Goal: Transaction & Acquisition: Purchase product/service

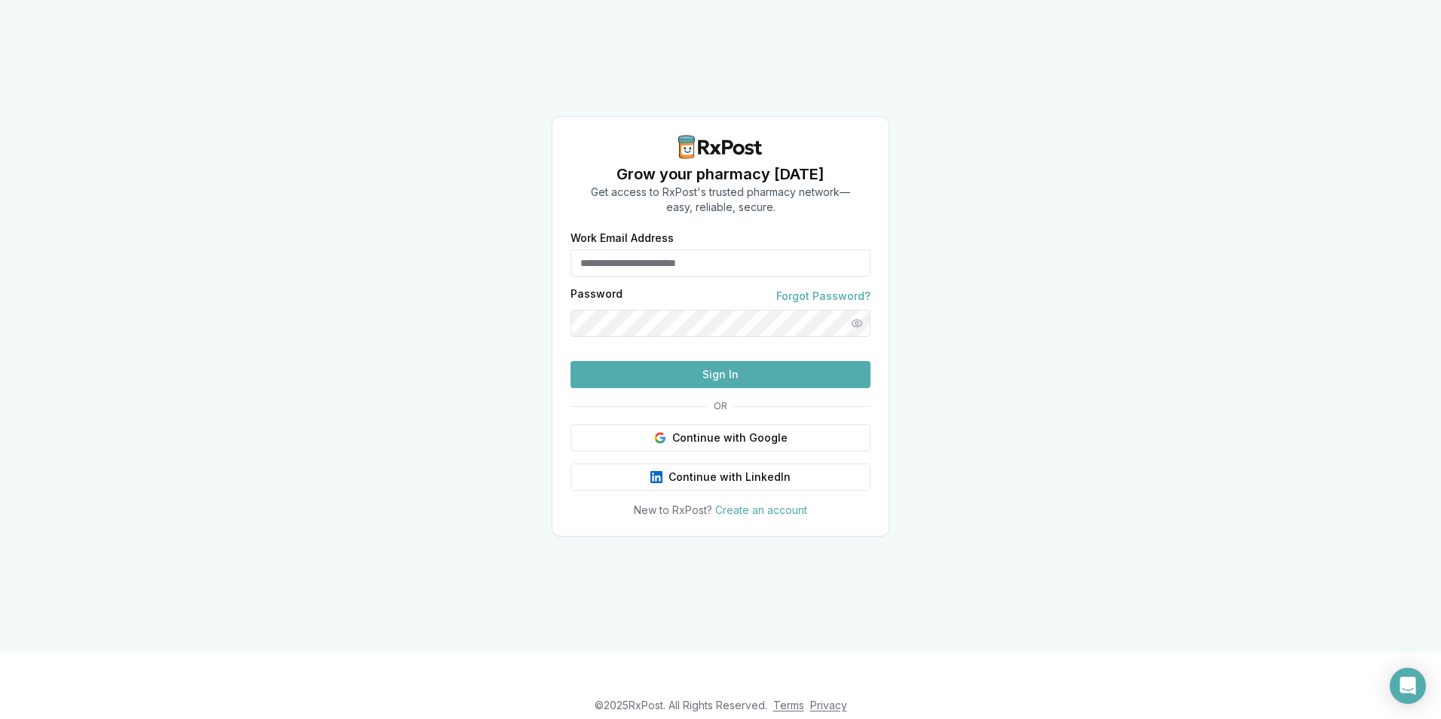
type input "**********"
click at [662, 388] on button "Sign In" at bounding box center [721, 374] width 300 height 27
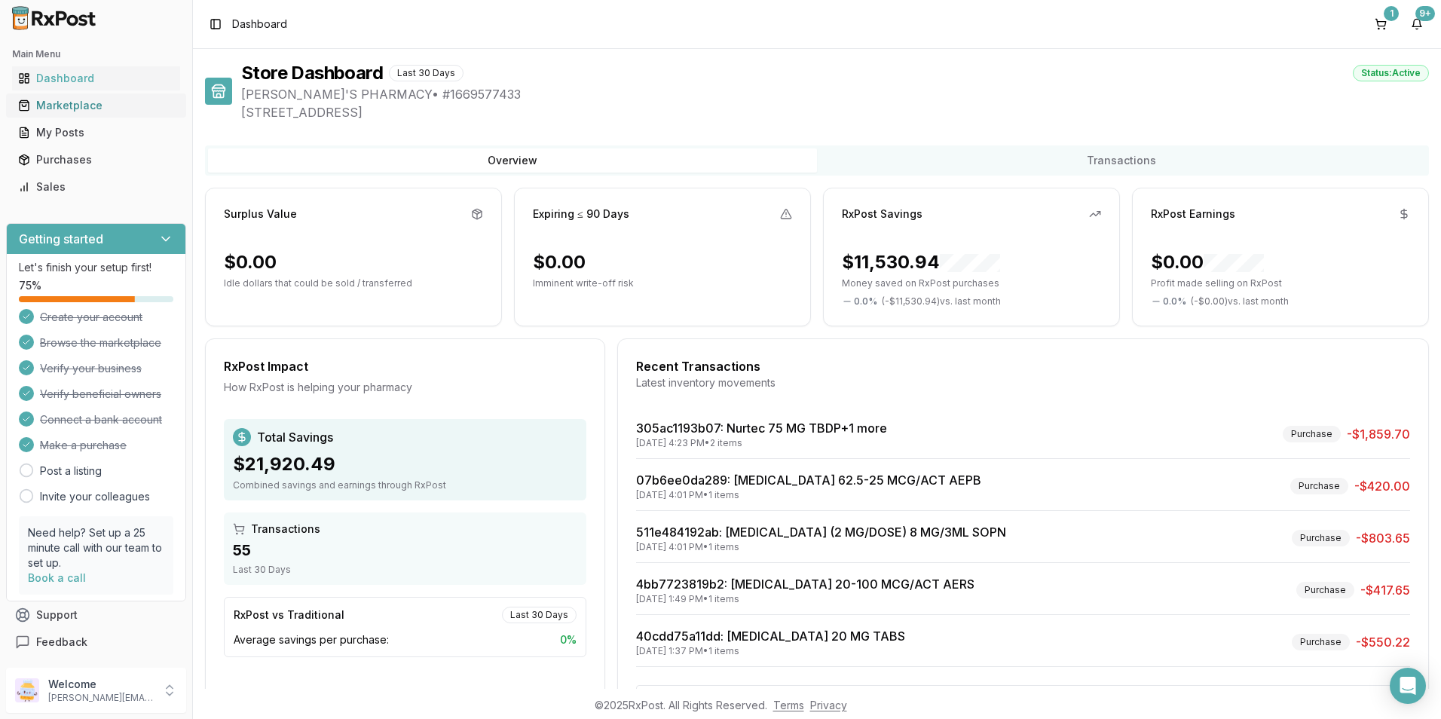
click at [51, 102] on div "Marketplace" at bounding box center [96, 105] width 156 height 15
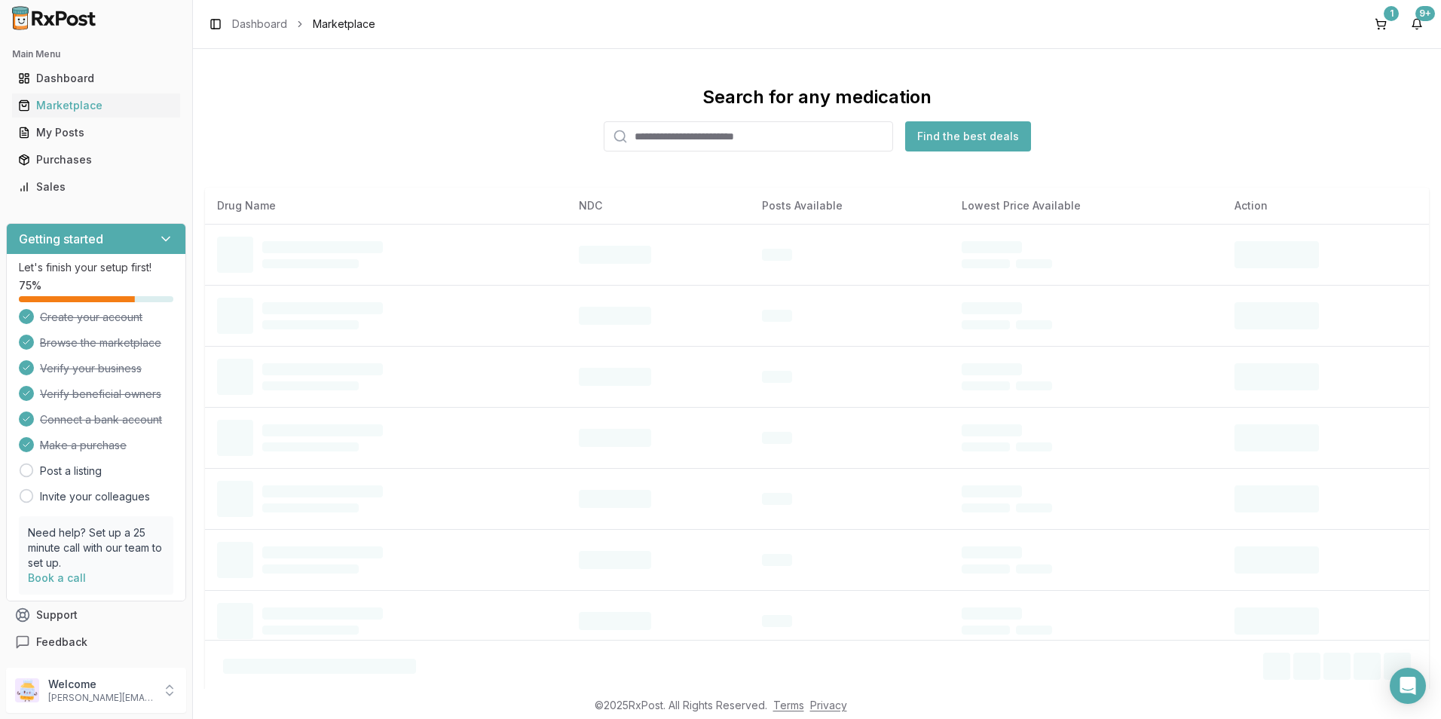
click at [681, 136] on input "search" at bounding box center [748, 136] width 289 height 30
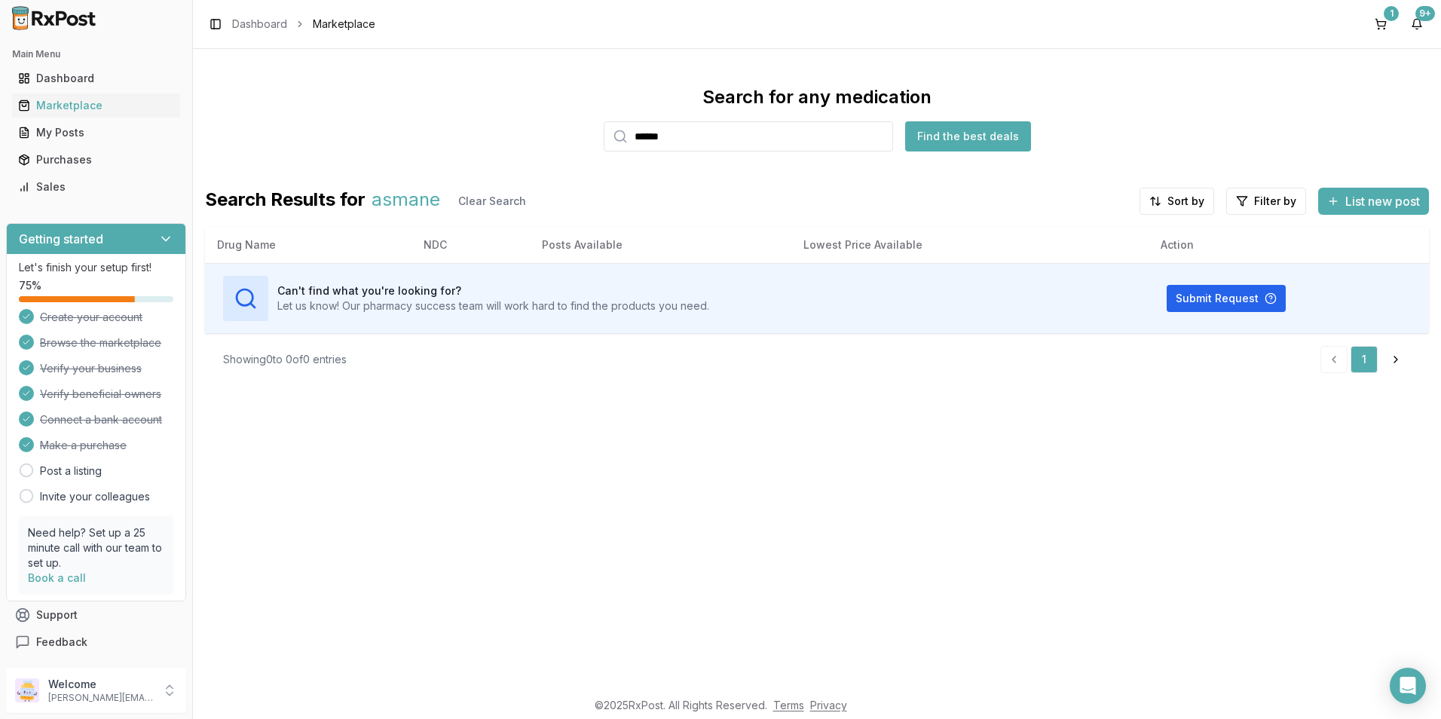
drag, startPoint x: 684, startPoint y: 141, endPoint x: 623, endPoint y: 141, distance: 61.0
click at [623, 141] on div "******" at bounding box center [748, 136] width 289 height 30
click at [69, 102] on div "Marketplace" at bounding box center [96, 105] width 156 height 15
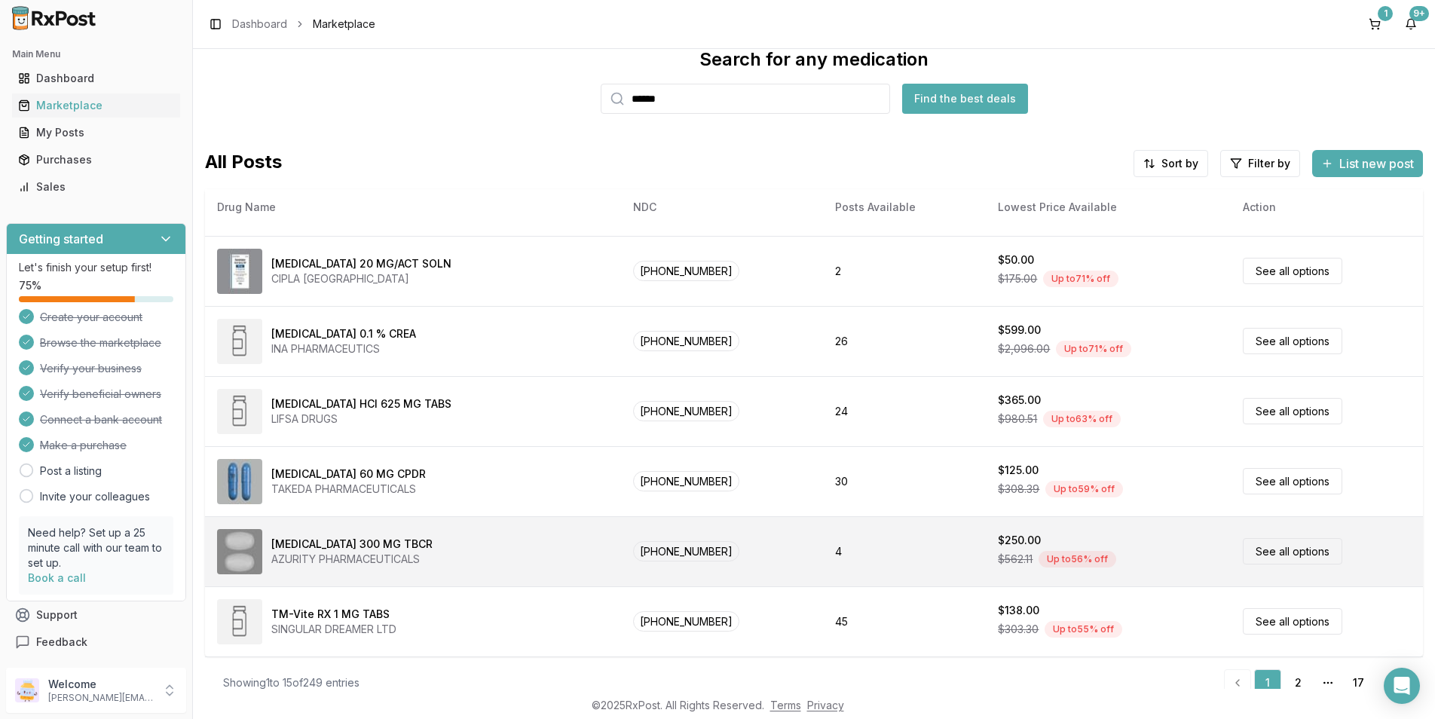
scroll to position [57, 0]
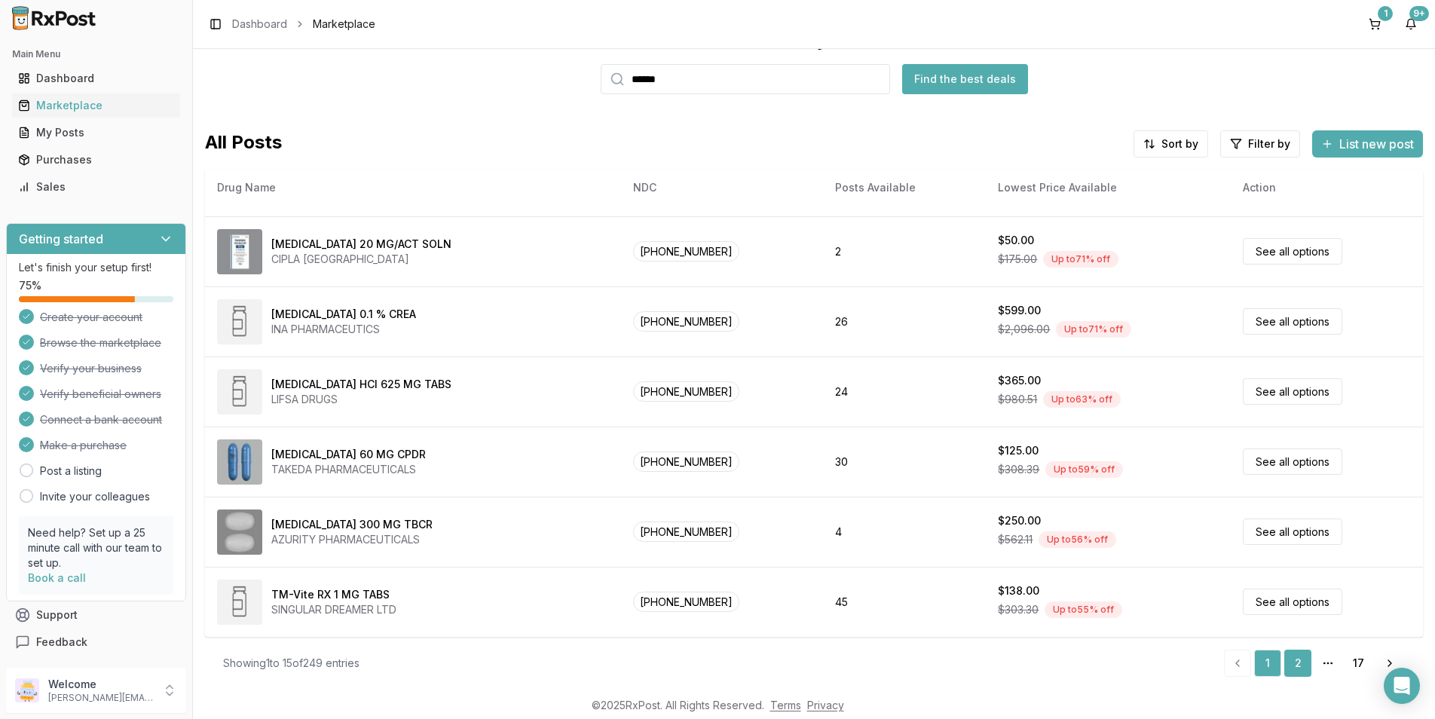
click at [1292, 662] on link "2" at bounding box center [1297, 663] width 27 height 27
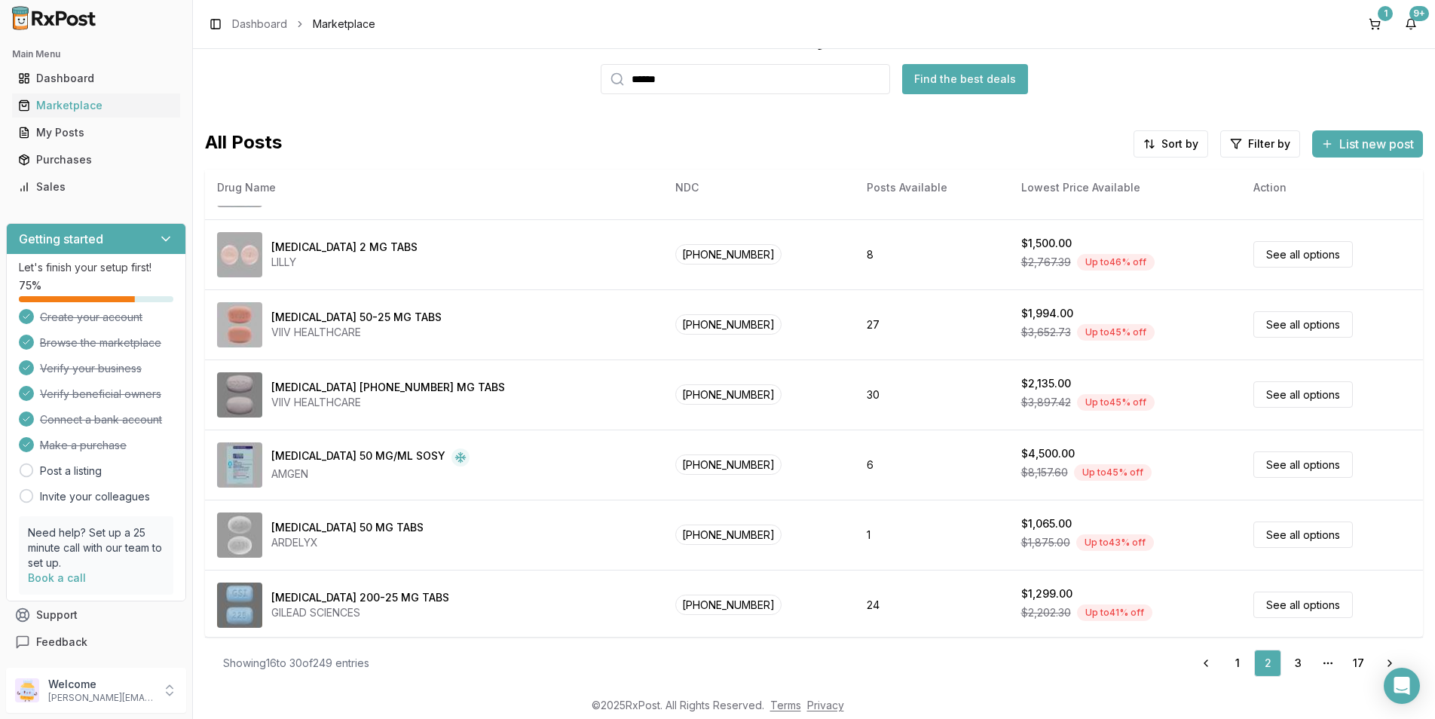
scroll to position [620, 0]
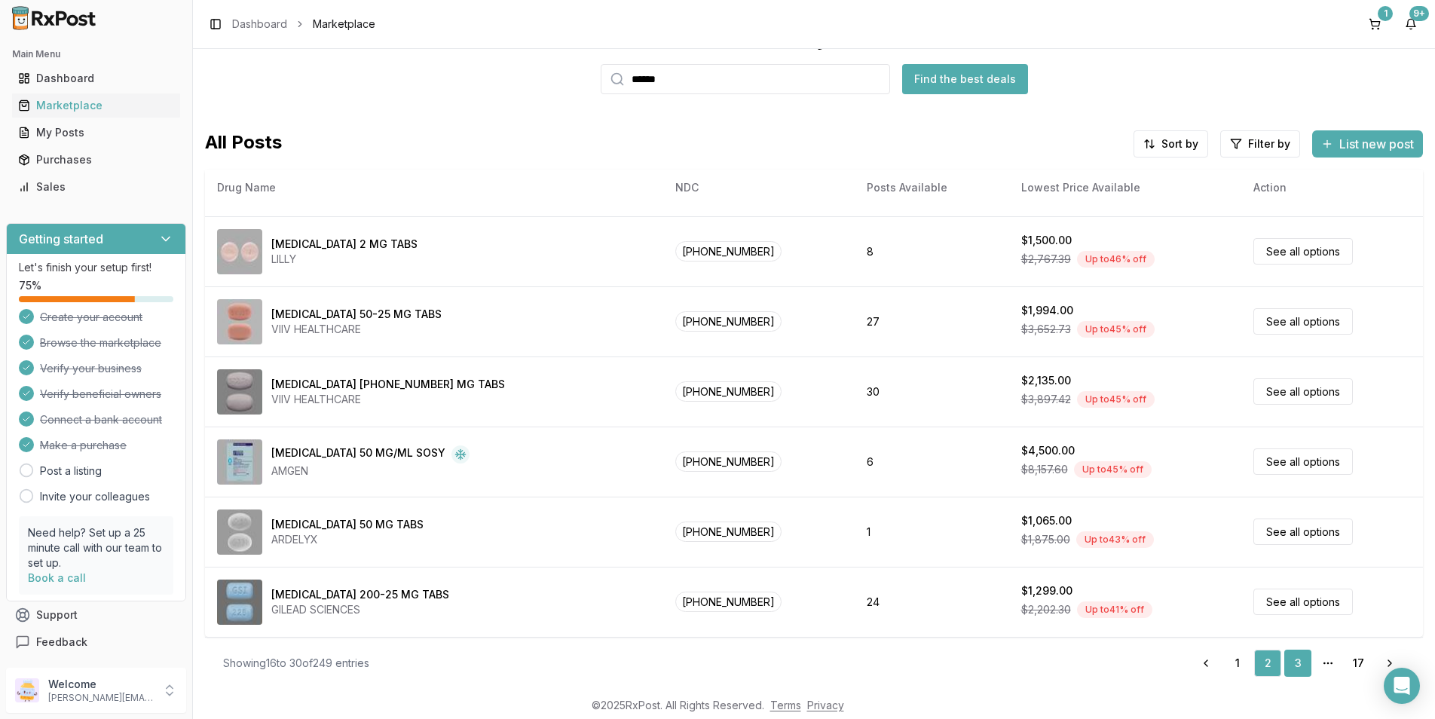
click at [1291, 659] on link "3" at bounding box center [1297, 663] width 27 height 27
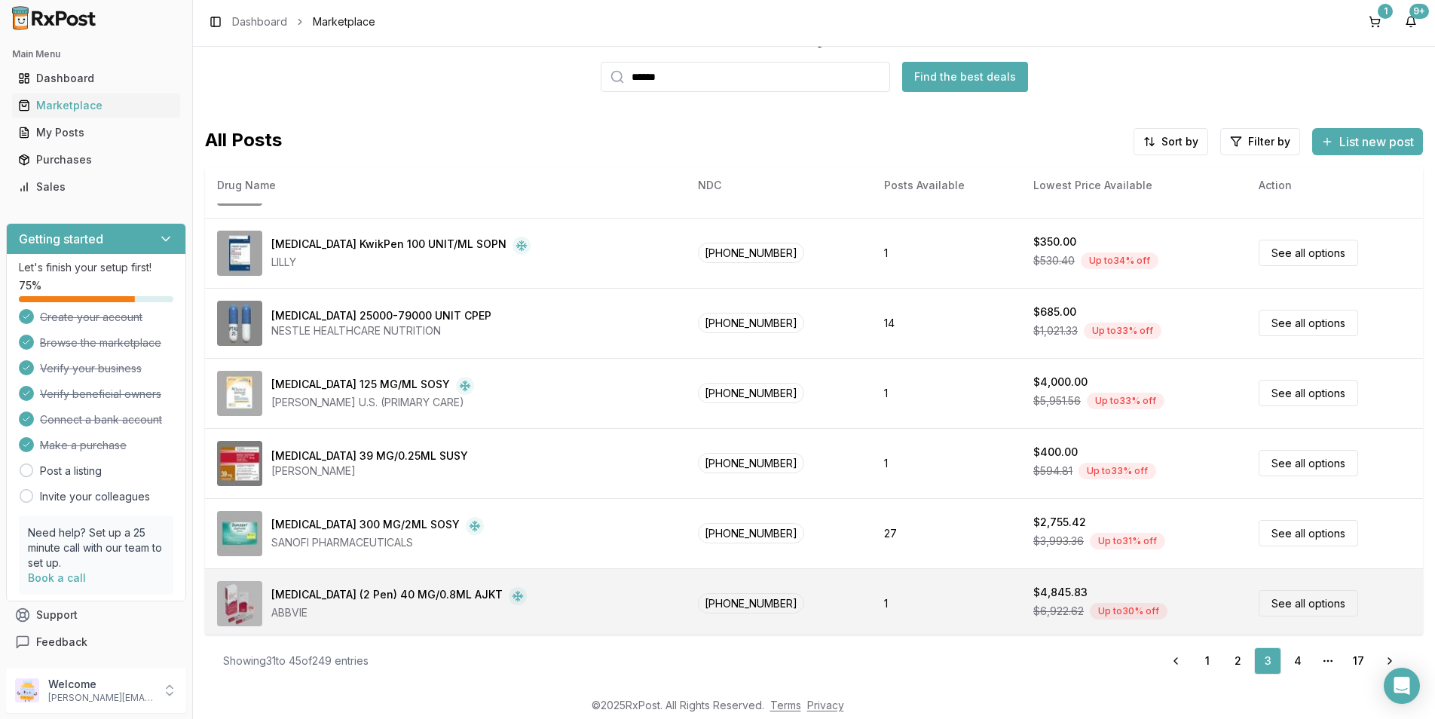
scroll to position [620, 0]
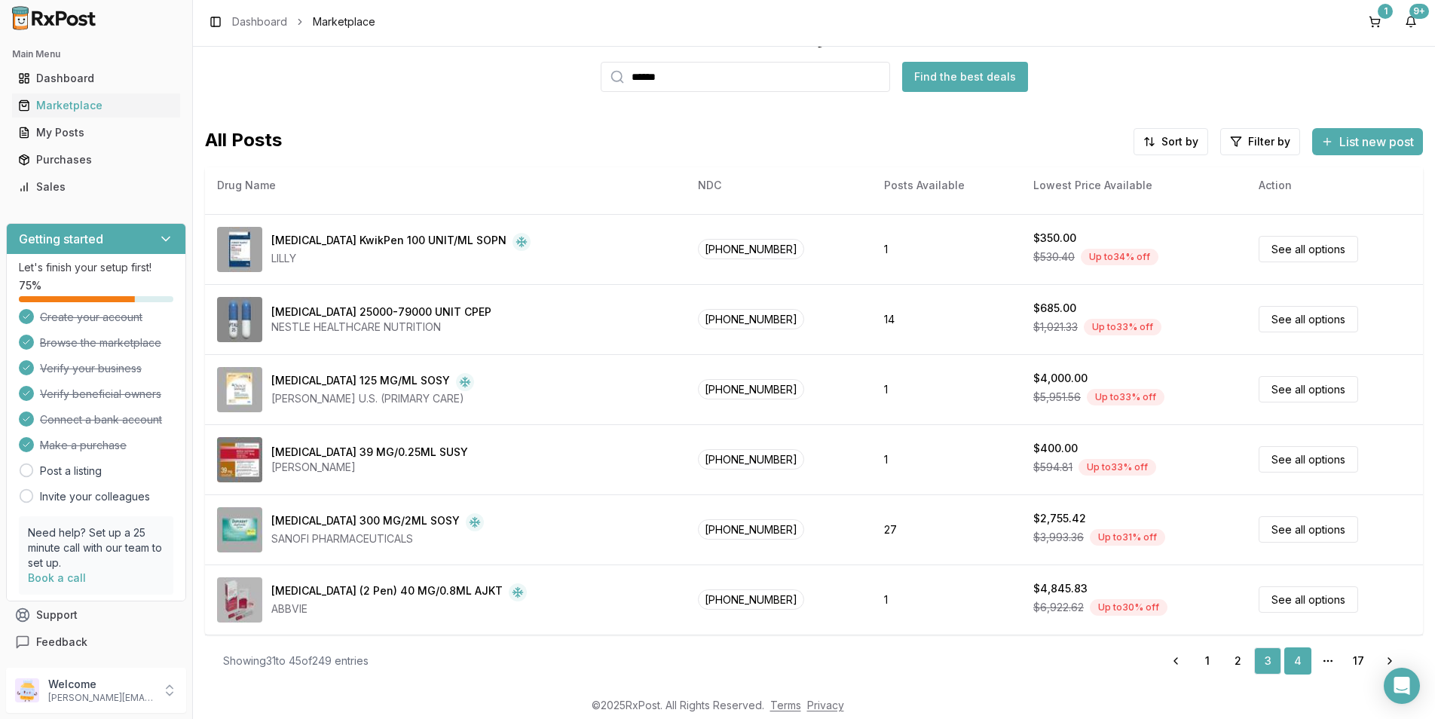
click at [1285, 660] on link "4" at bounding box center [1297, 660] width 27 height 27
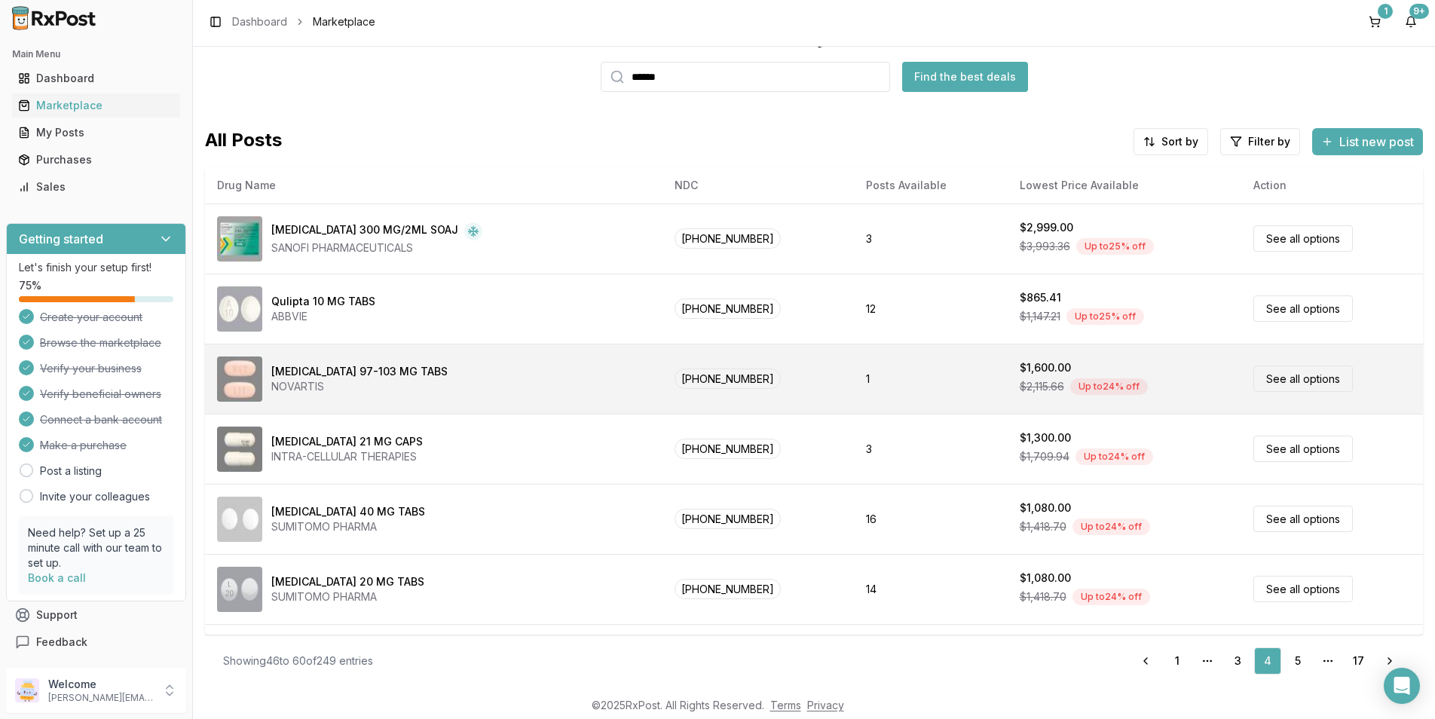
scroll to position [620, 0]
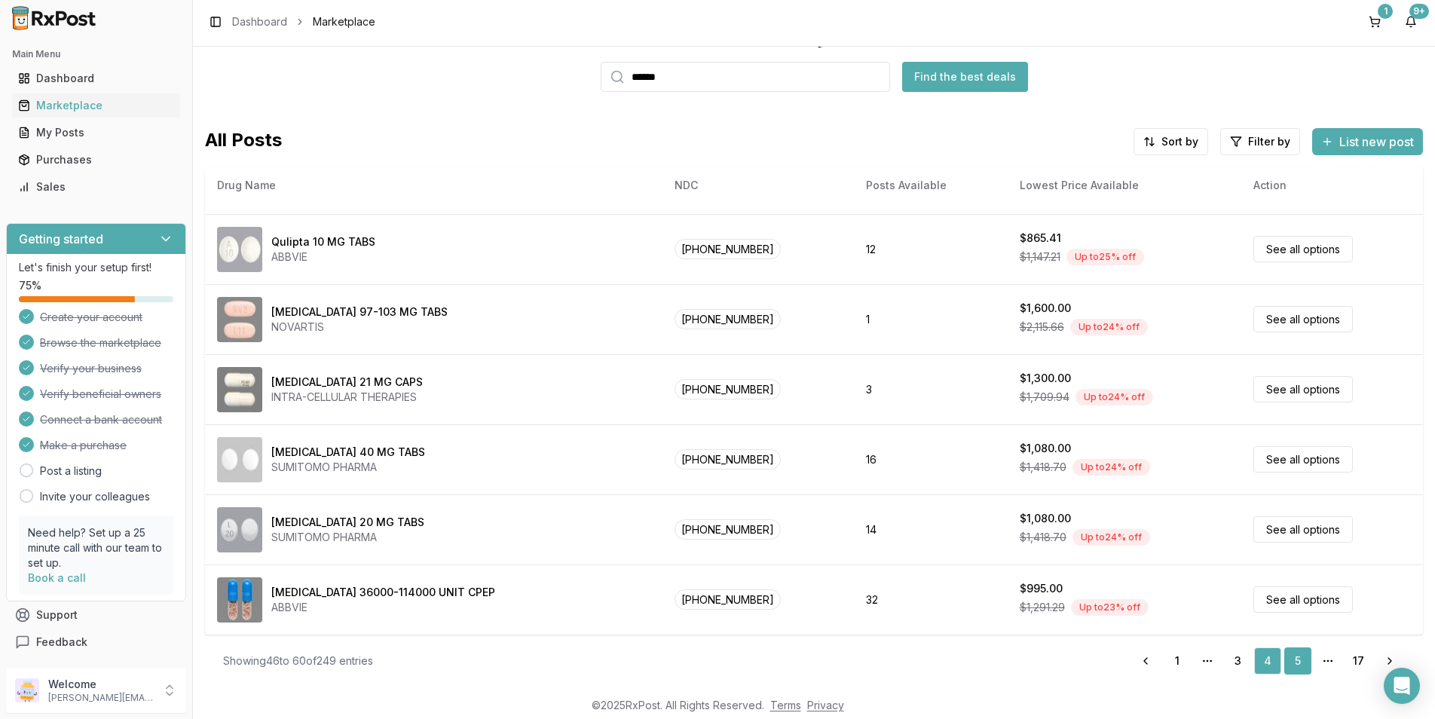
click at [1290, 669] on link "5" at bounding box center [1297, 660] width 27 height 27
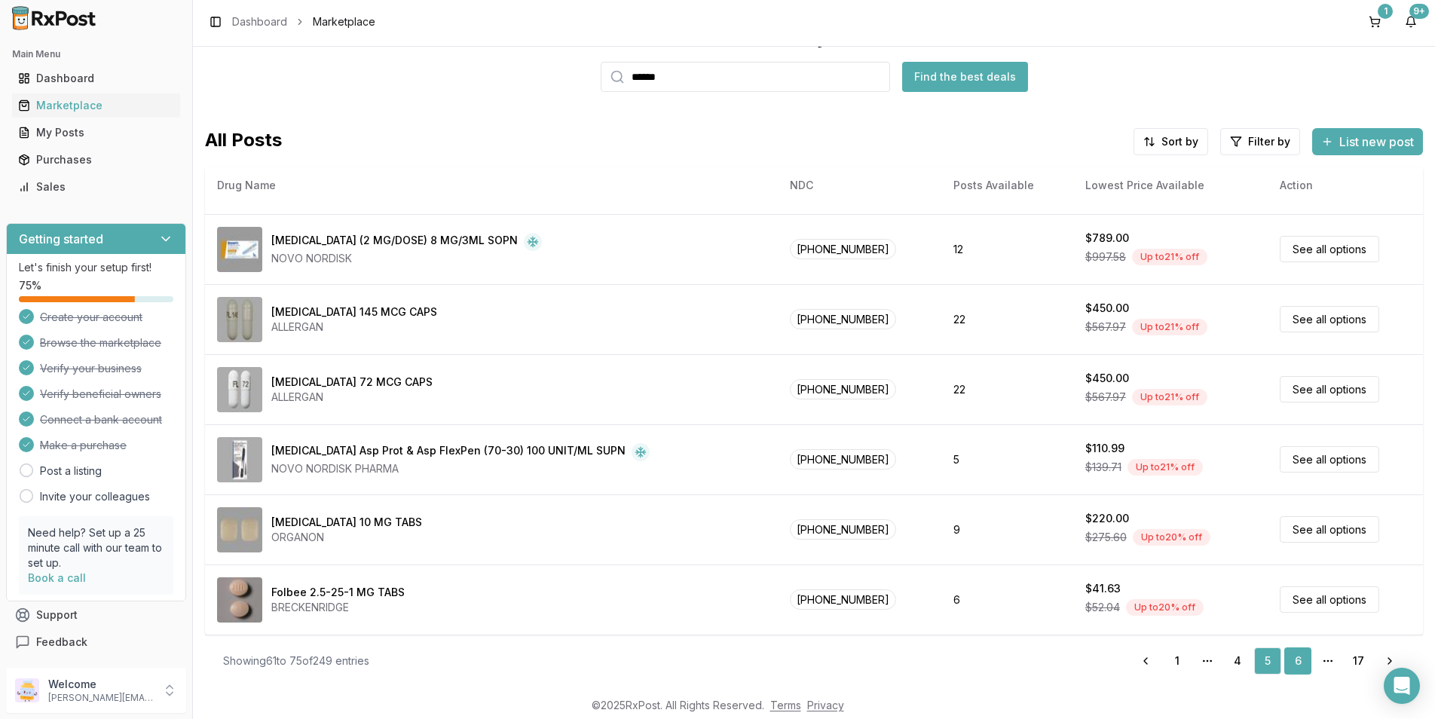
click at [1289, 662] on link "6" at bounding box center [1297, 660] width 27 height 27
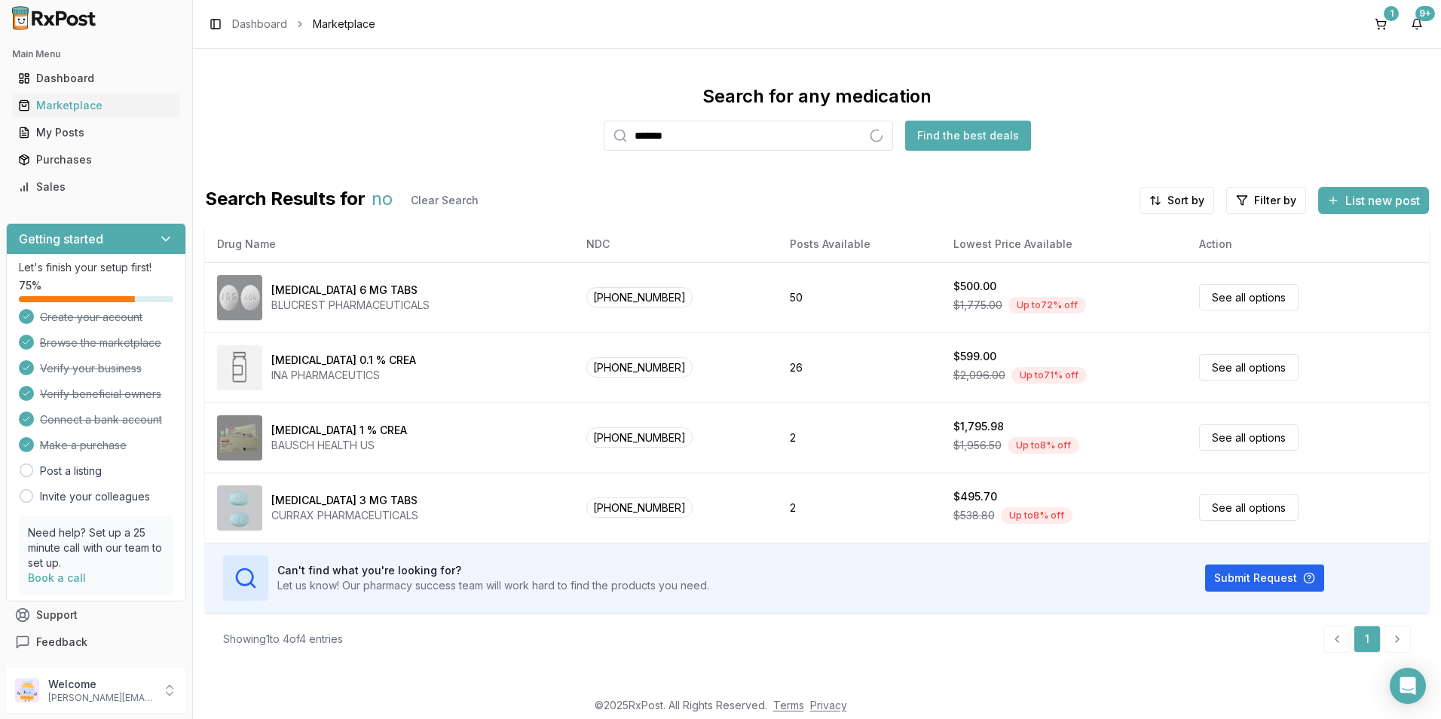
scroll to position [1, 0]
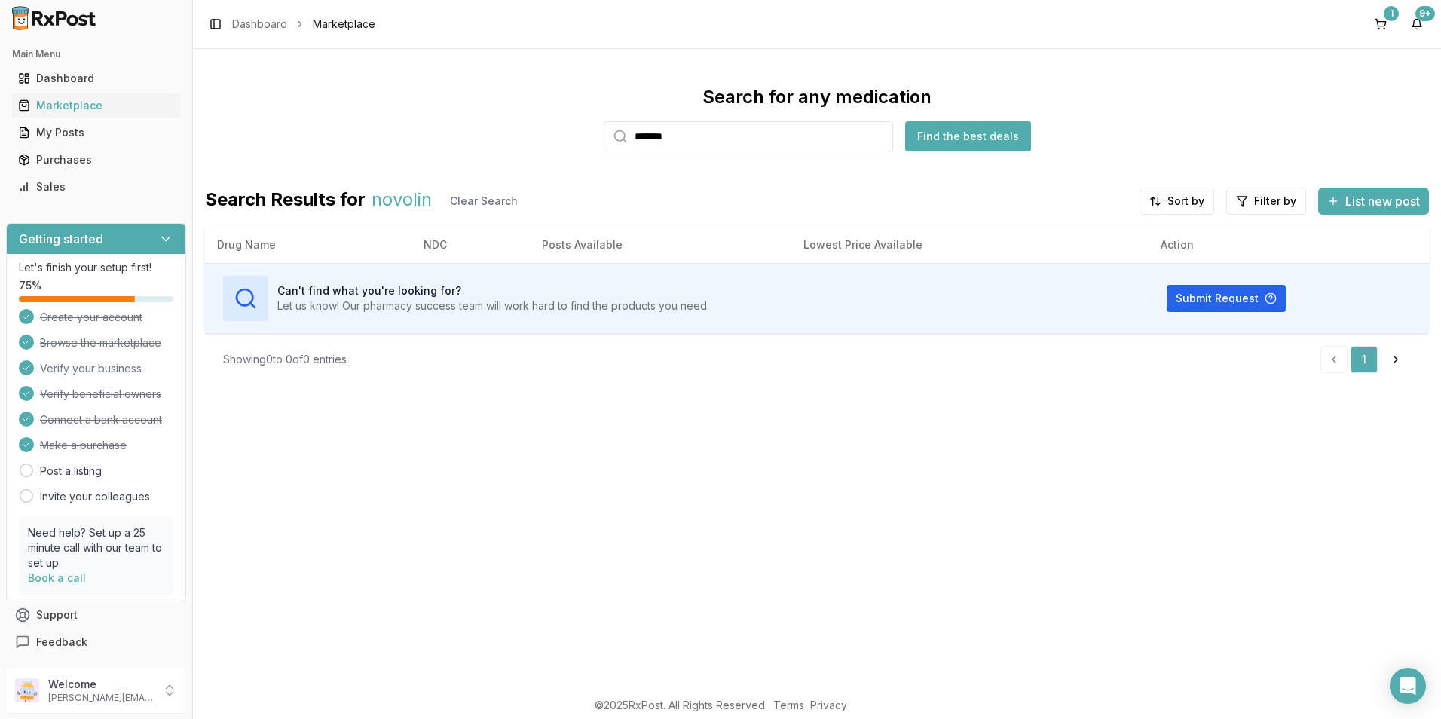
drag, startPoint x: 714, startPoint y: 140, endPoint x: 598, endPoint y: 139, distance: 116.1
click at [598, 139] on div "Search for any medication ******* Find the best deals" at bounding box center [817, 118] width 1224 height 66
click at [935, 131] on button "Find the best deals" at bounding box center [968, 136] width 126 height 30
drag, startPoint x: 738, startPoint y: 145, endPoint x: 561, endPoint y: 160, distance: 177.8
click at [561, 160] on div "Search for any medication ******** Find the best deals Search Results for [MEDI…" at bounding box center [817, 235] width 1224 height 300
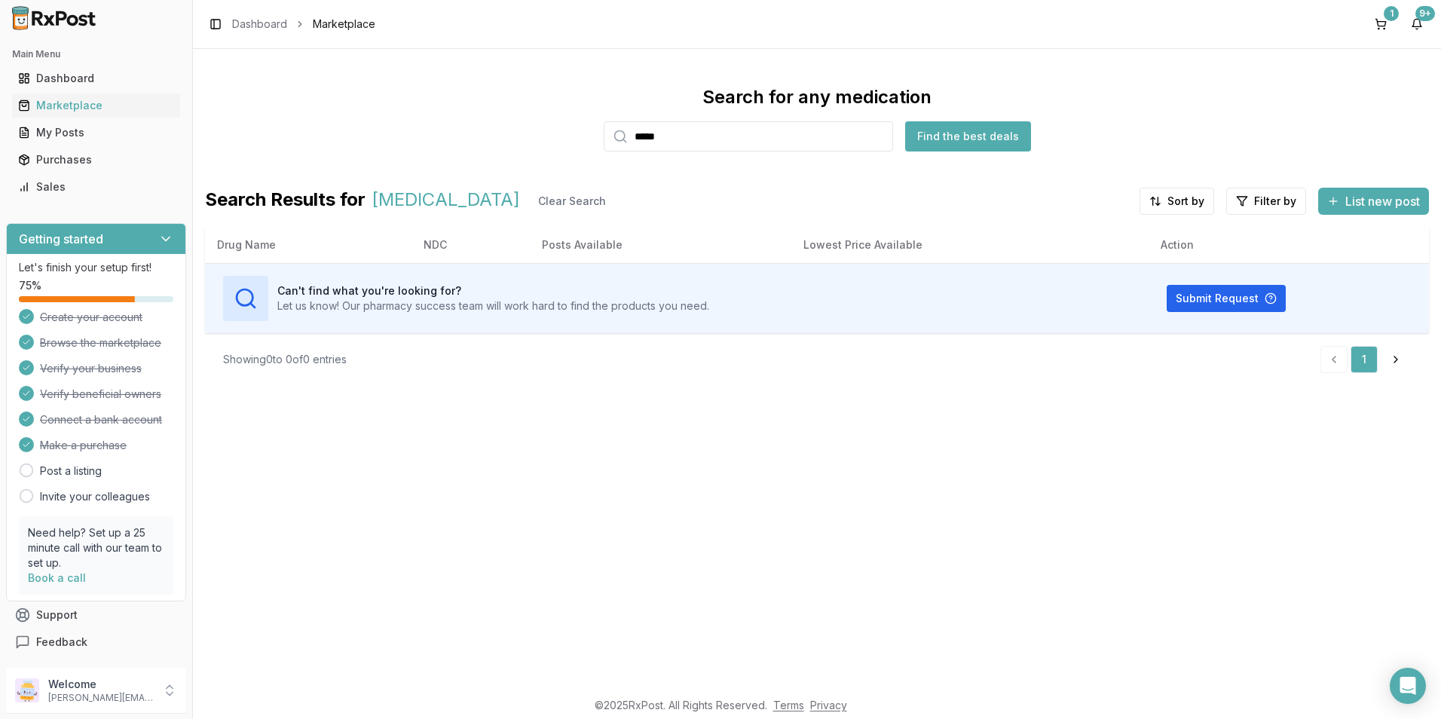
type input "*****"
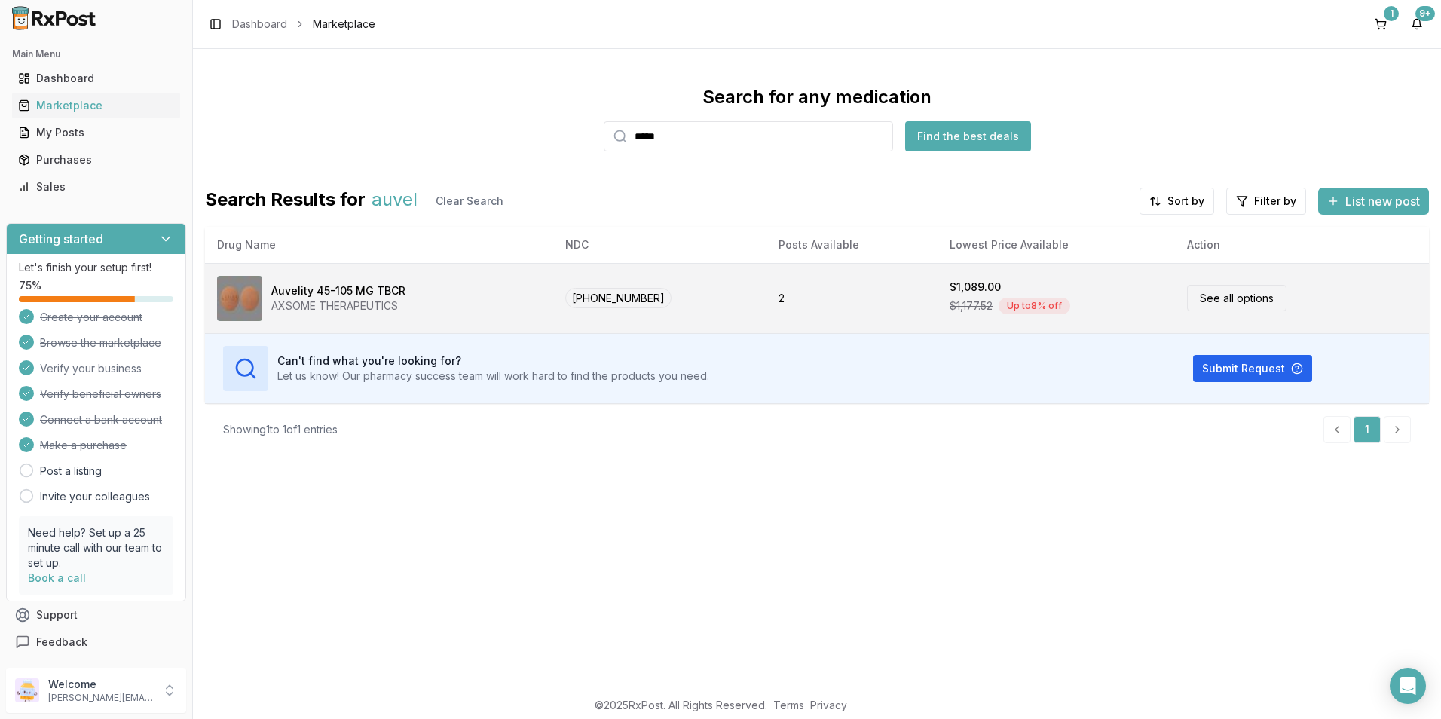
click at [467, 307] on div "Auvelity 45-105 MG TBCR AXSOME THERAPEUTICS" at bounding box center [379, 298] width 324 height 45
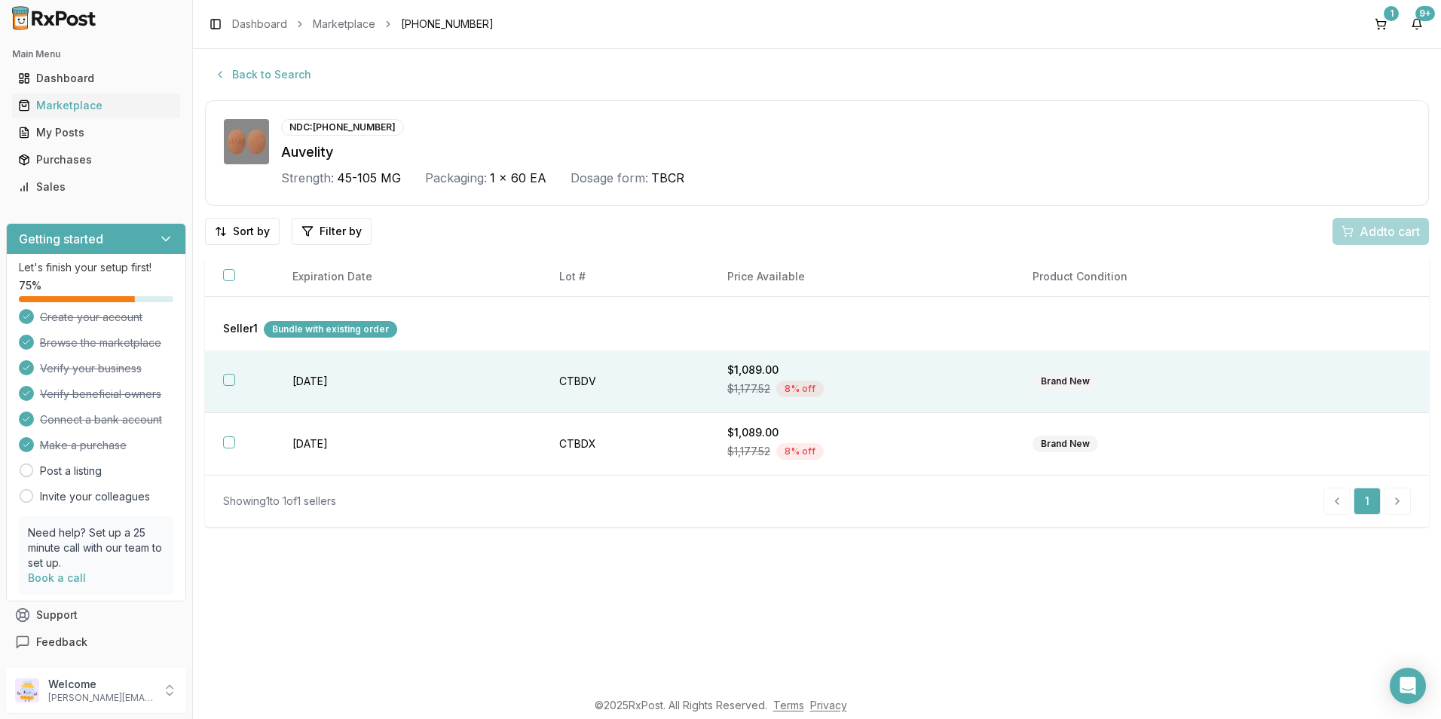
click at [233, 384] on button "button" at bounding box center [229, 380] width 12 height 12
click at [1373, 234] on span "Add 1 to cart" at bounding box center [1387, 231] width 66 height 18
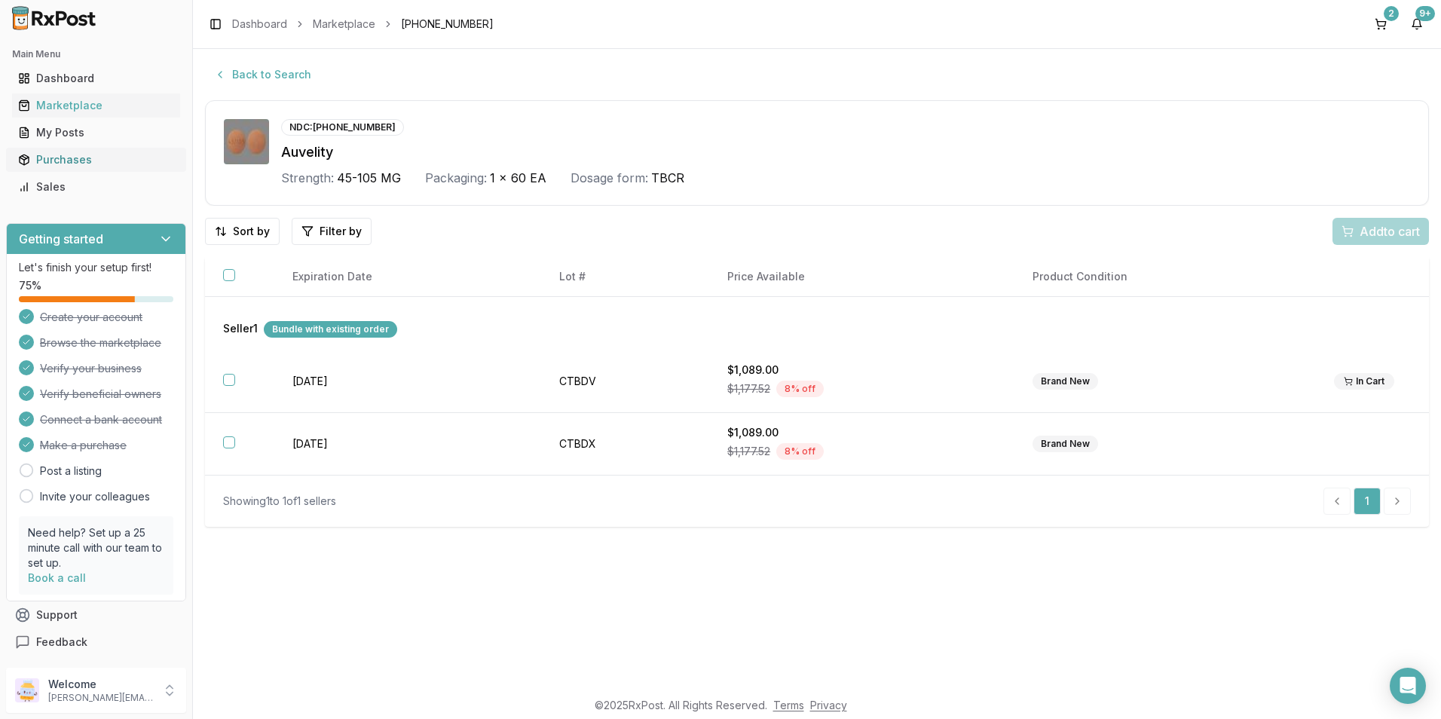
click at [74, 166] on div "Purchases" at bounding box center [96, 159] width 156 height 15
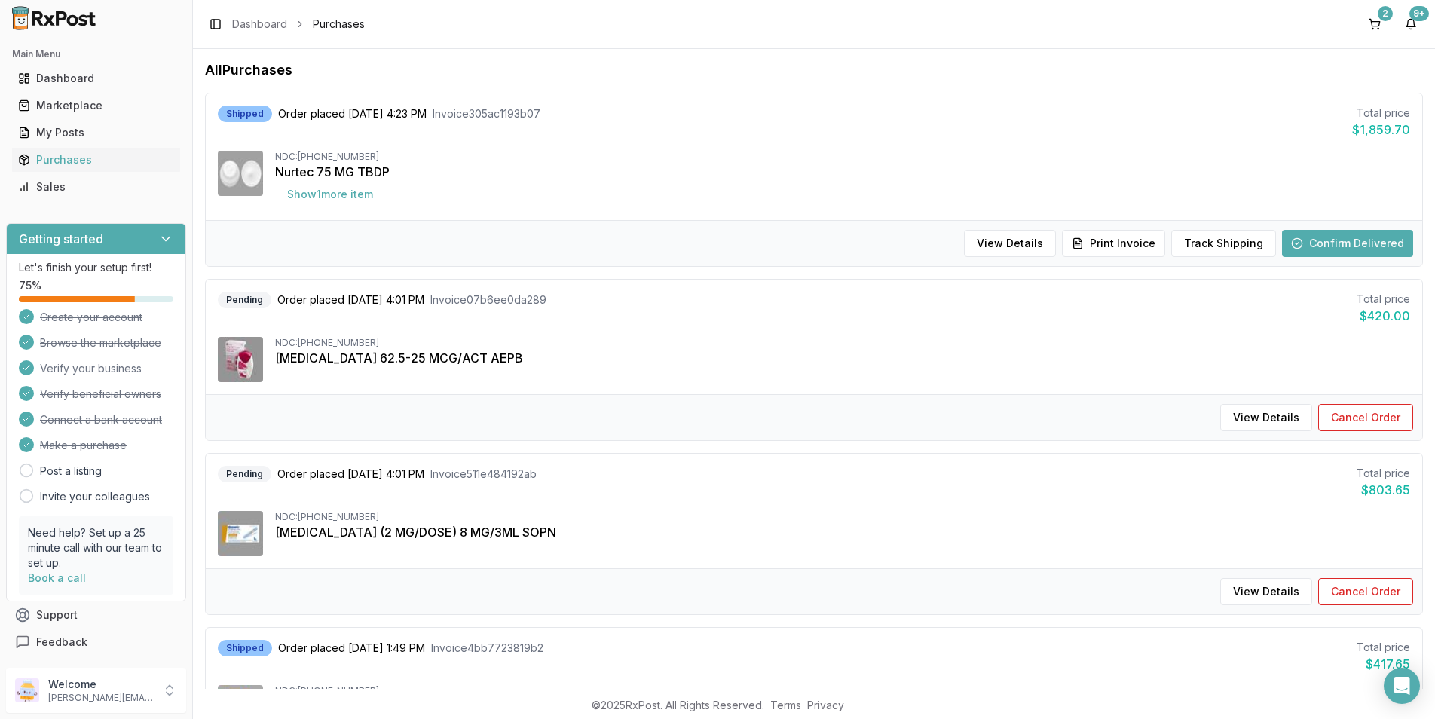
scroll to position [151, 0]
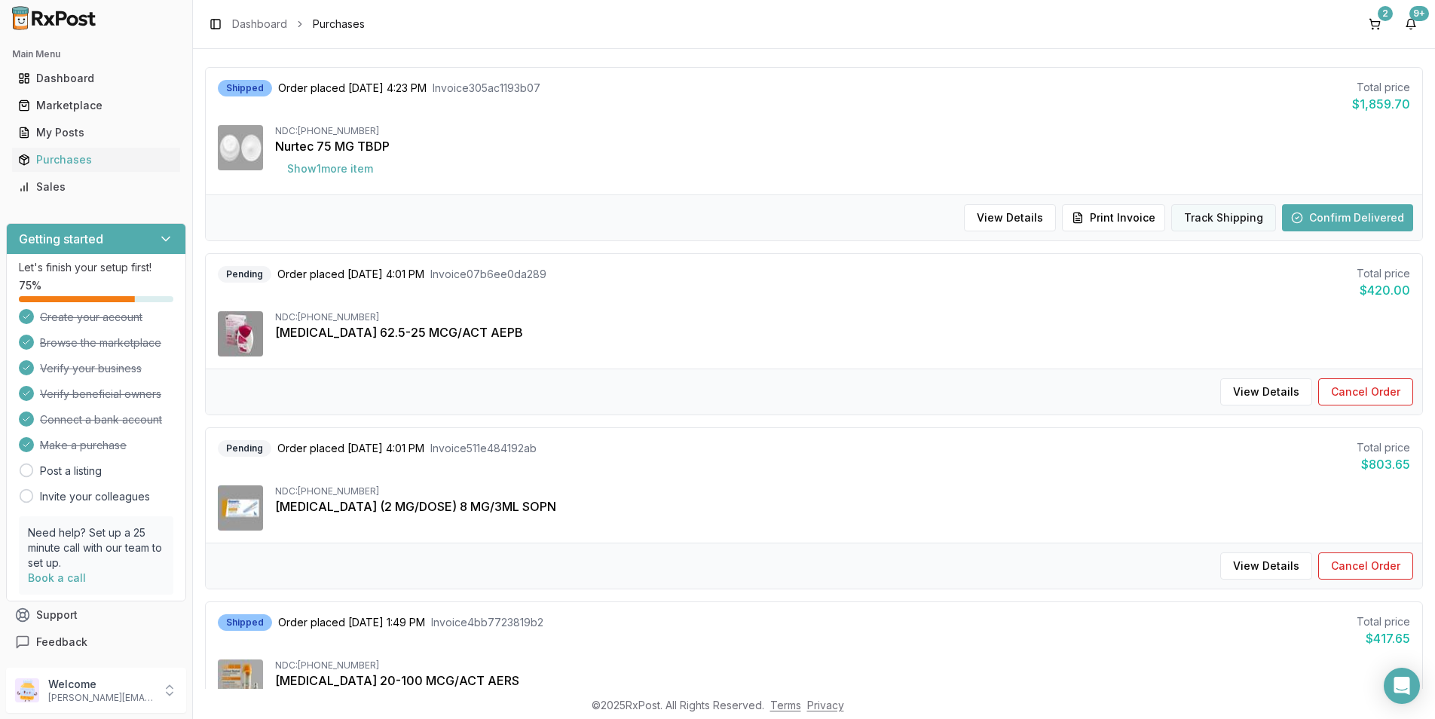
click at [1198, 222] on button "Track Shipping" at bounding box center [1223, 217] width 105 height 27
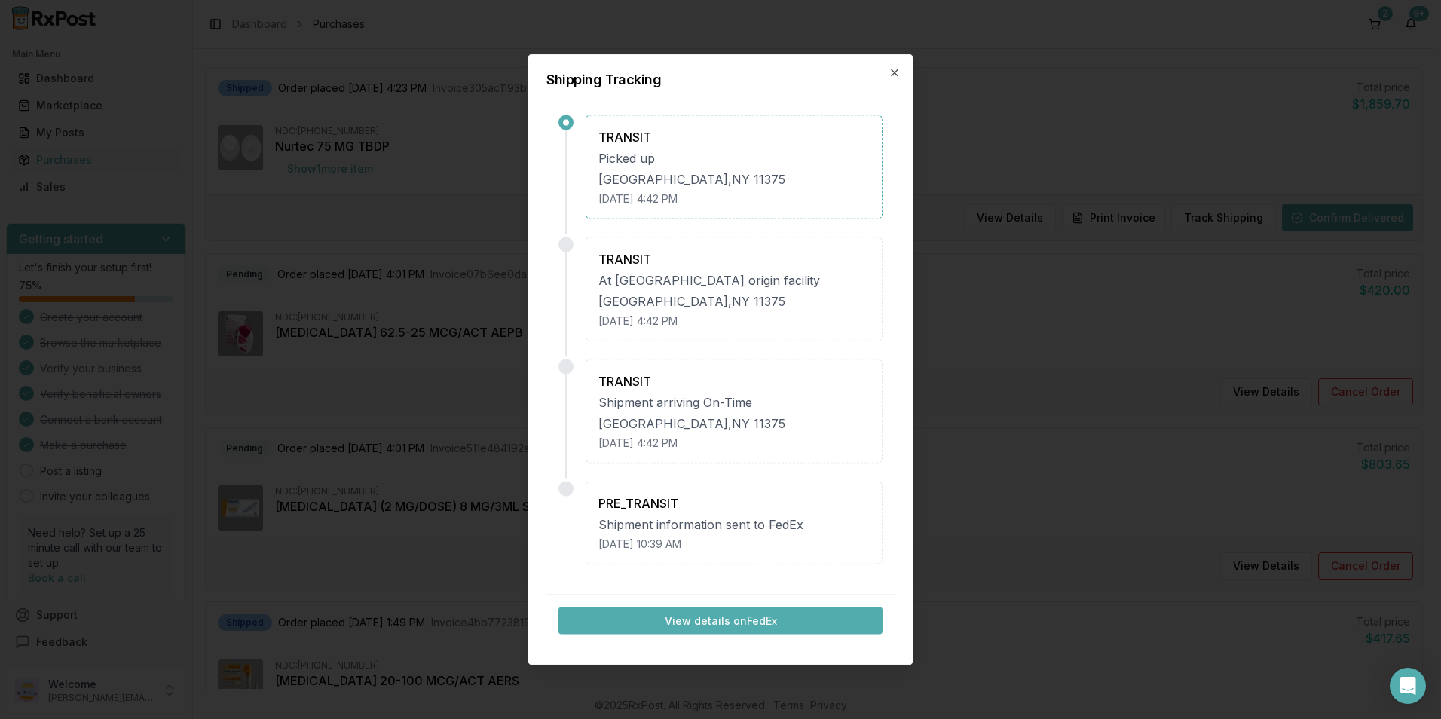
click at [744, 613] on button "View details on FedEx" at bounding box center [720, 620] width 324 height 27
click at [895, 70] on icon "button" at bounding box center [895, 73] width 12 height 12
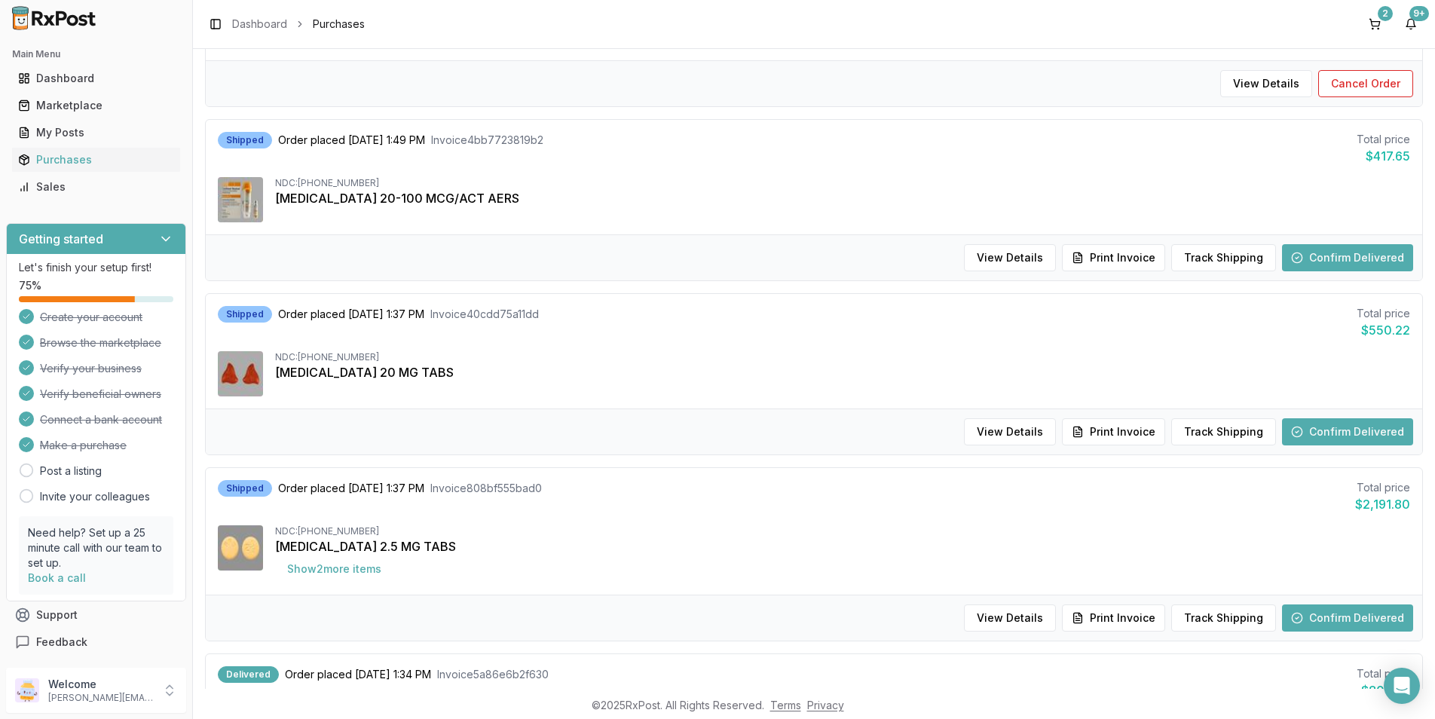
scroll to position [678, 0]
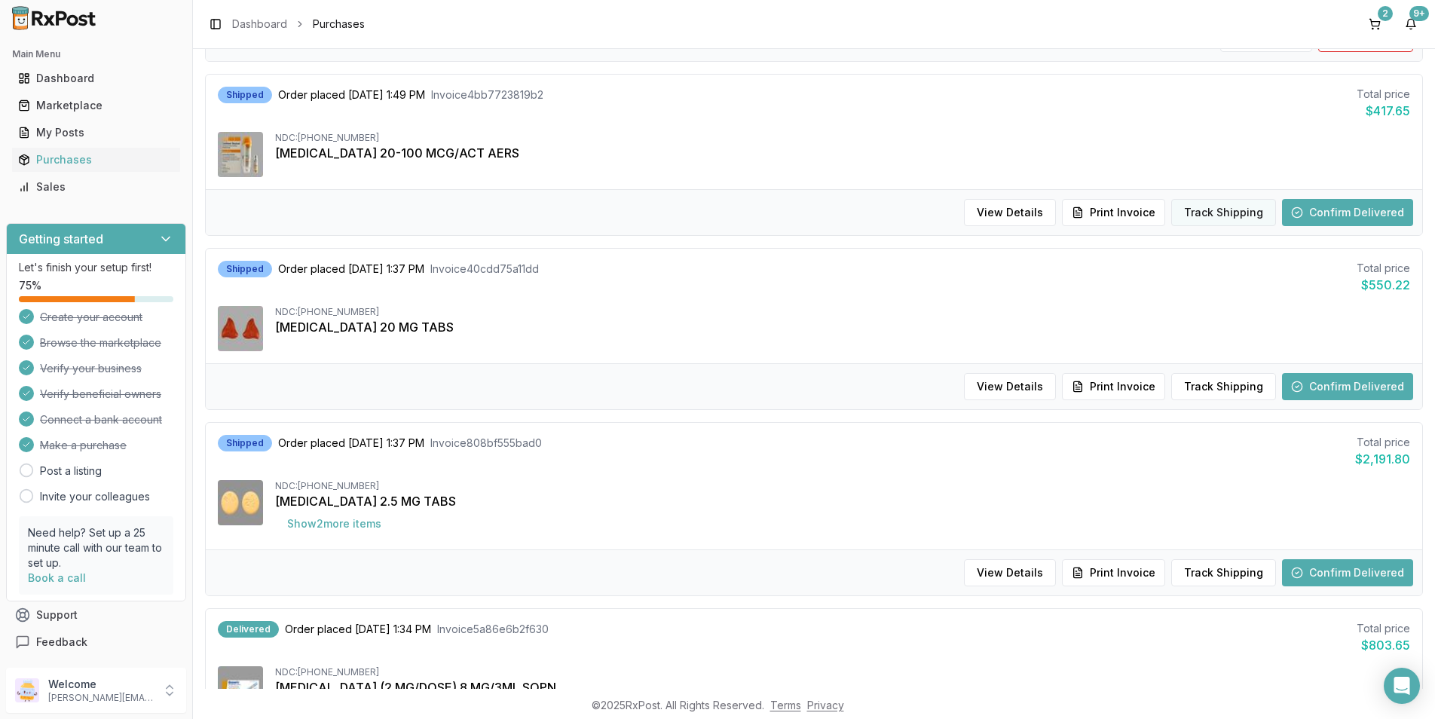
click at [1211, 210] on button "Track Shipping" at bounding box center [1223, 212] width 105 height 27
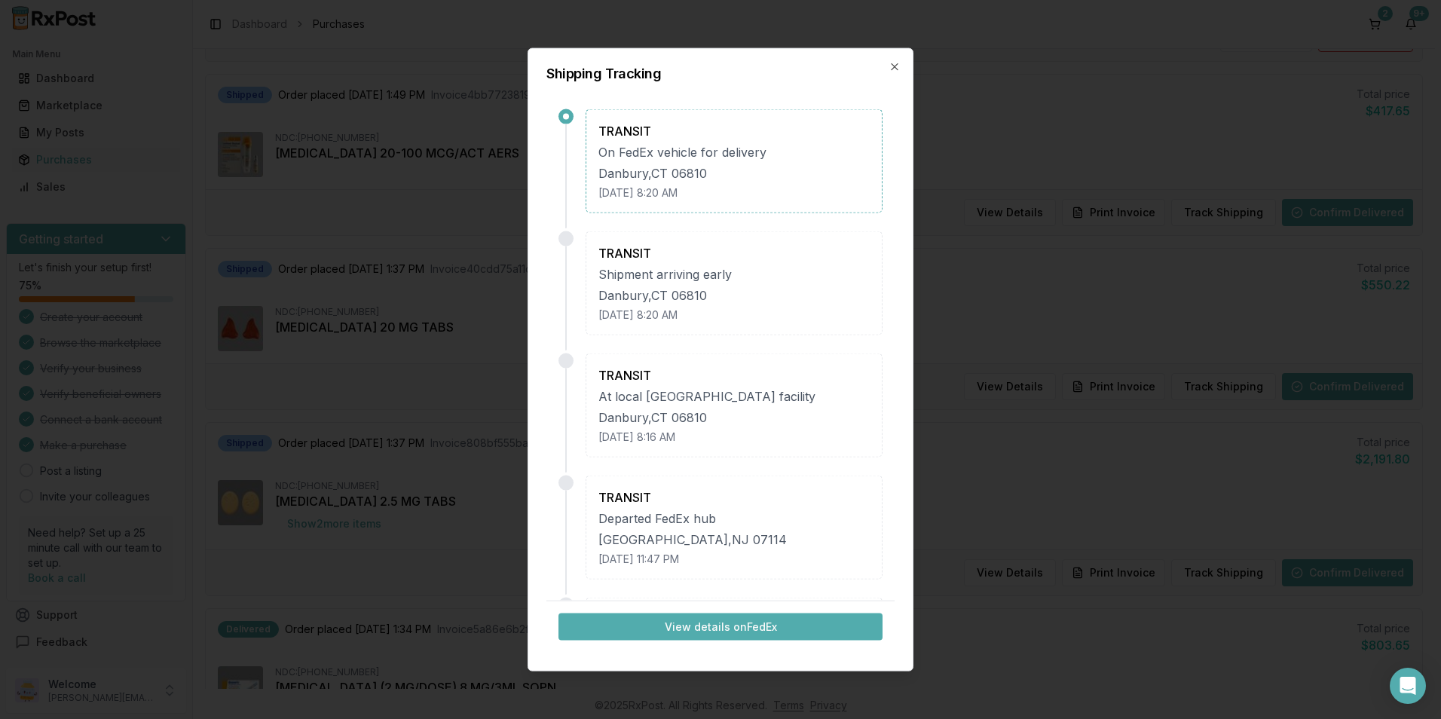
click at [784, 618] on button "View details on FedEx" at bounding box center [720, 626] width 324 height 27
click at [893, 66] on icon "button" at bounding box center [895, 67] width 12 height 12
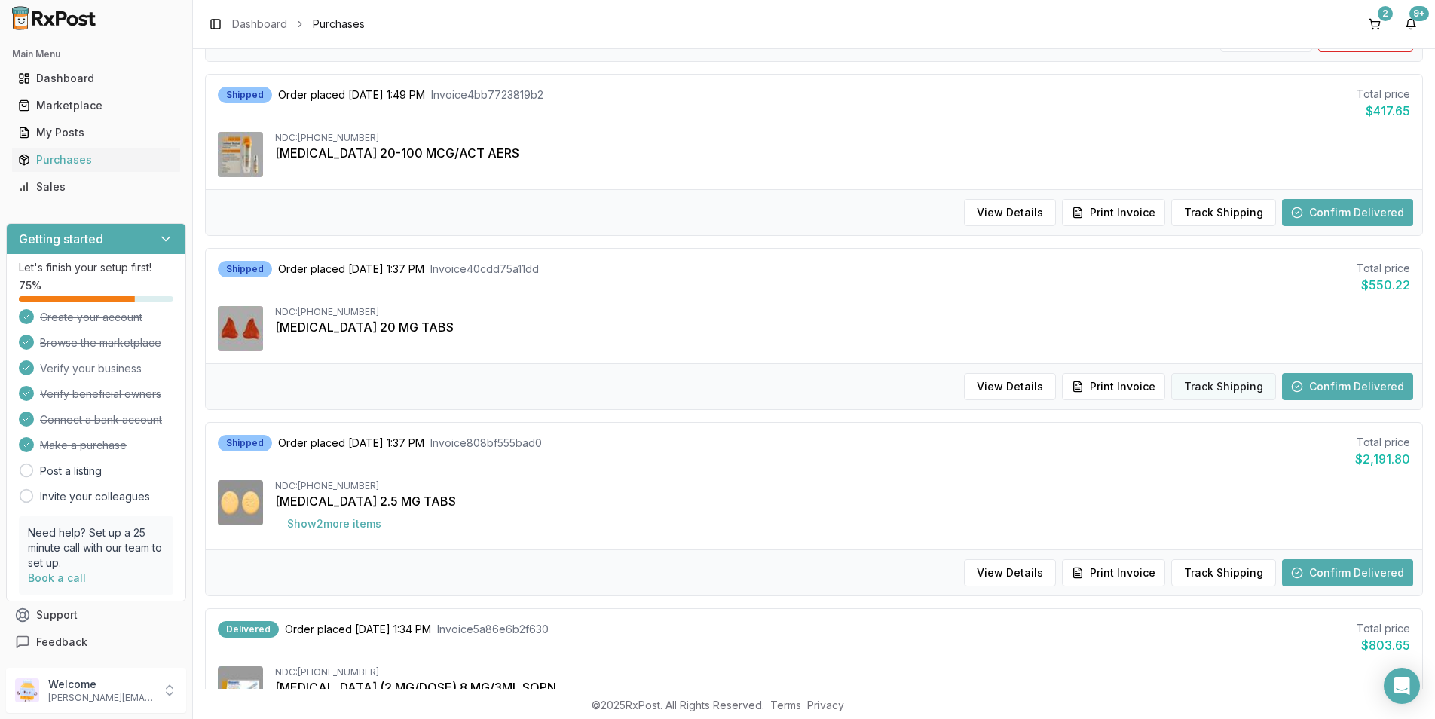
click at [1199, 384] on button "Track Shipping" at bounding box center [1223, 386] width 105 height 27
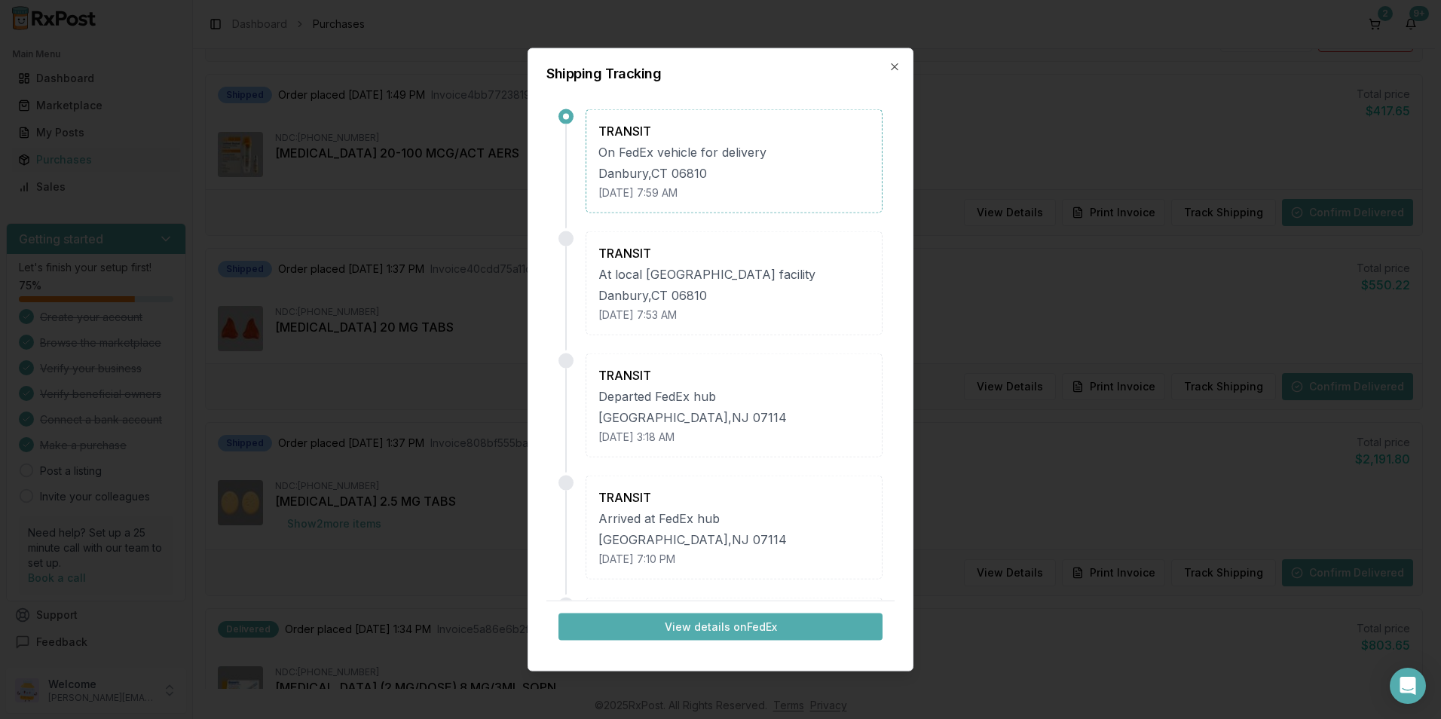
click at [800, 628] on button "View details on FedEx" at bounding box center [720, 626] width 324 height 27
click at [892, 64] on icon "button" at bounding box center [895, 67] width 6 height 6
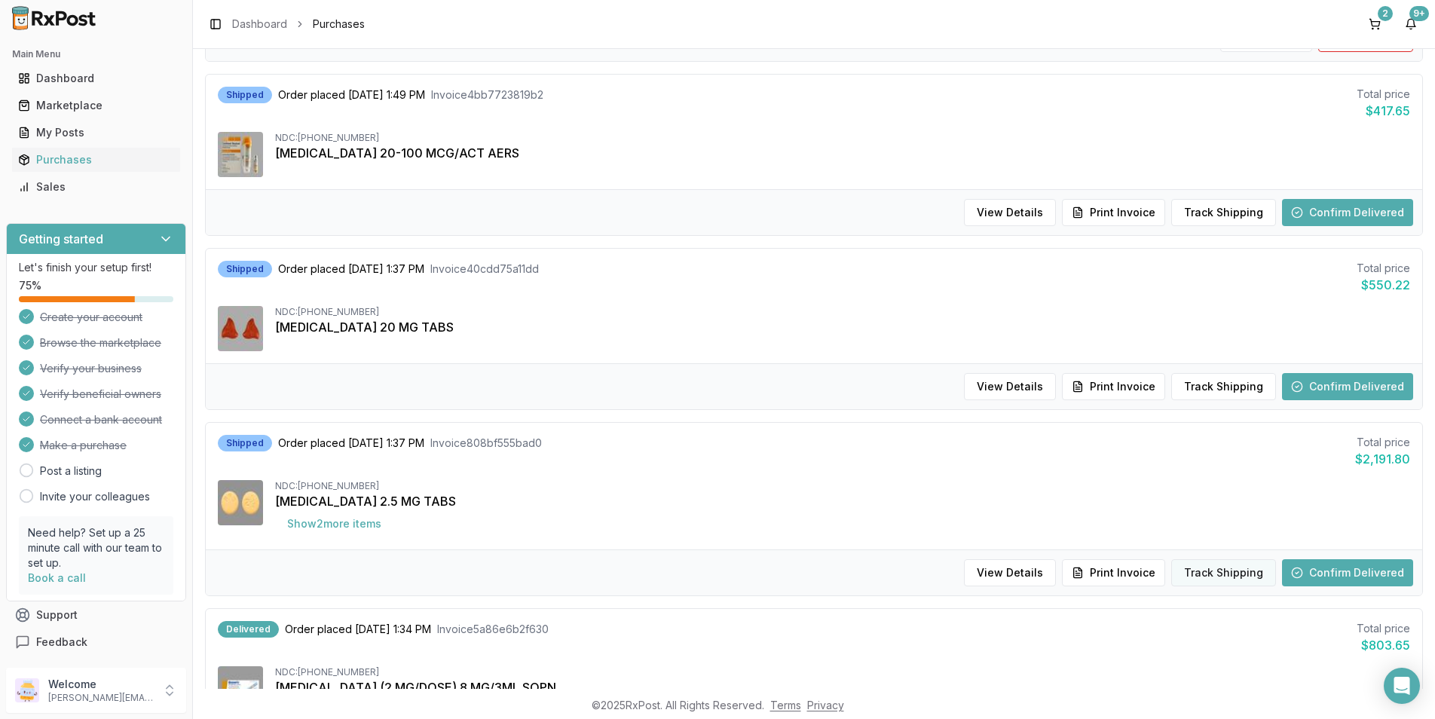
click at [1217, 565] on button "Track Shipping" at bounding box center [1223, 572] width 105 height 27
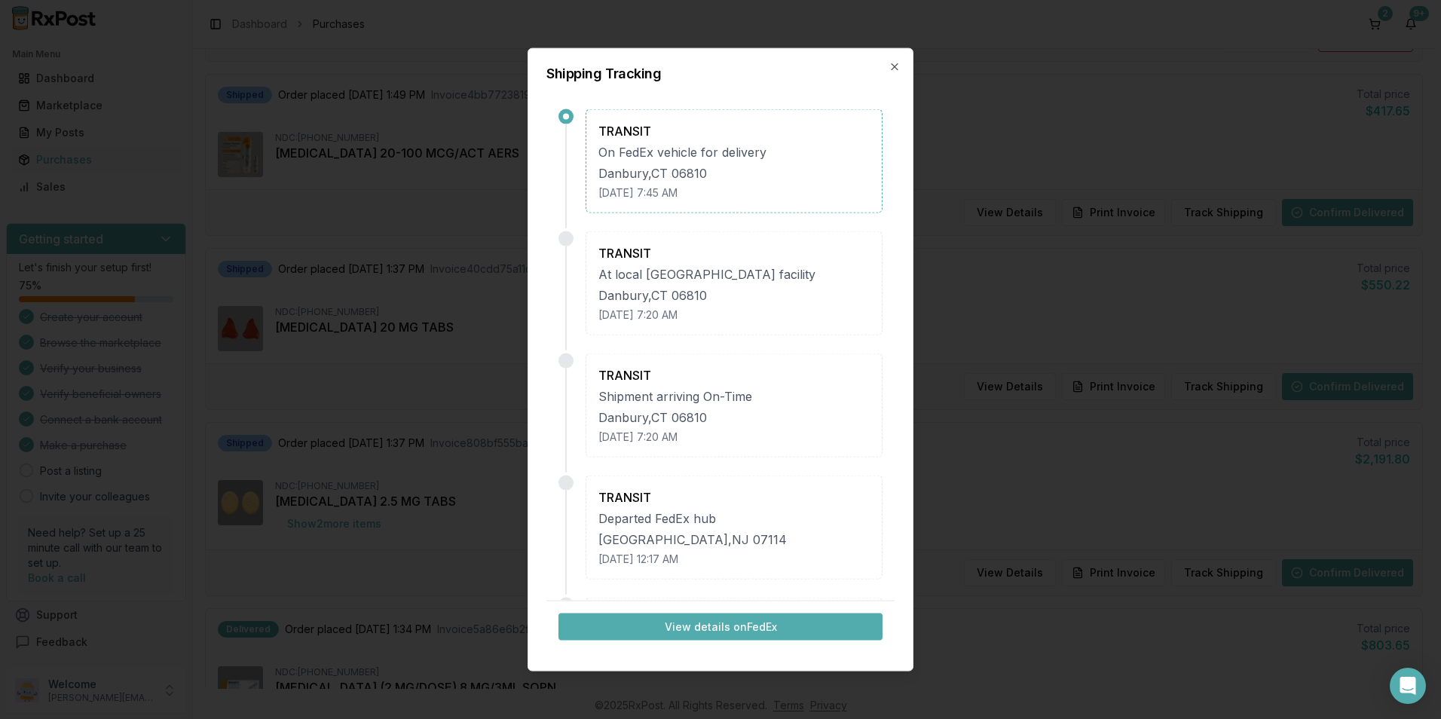
click at [752, 620] on button "View details on FedEx" at bounding box center [720, 626] width 324 height 27
click at [895, 68] on icon "button" at bounding box center [895, 67] width 6 height 6
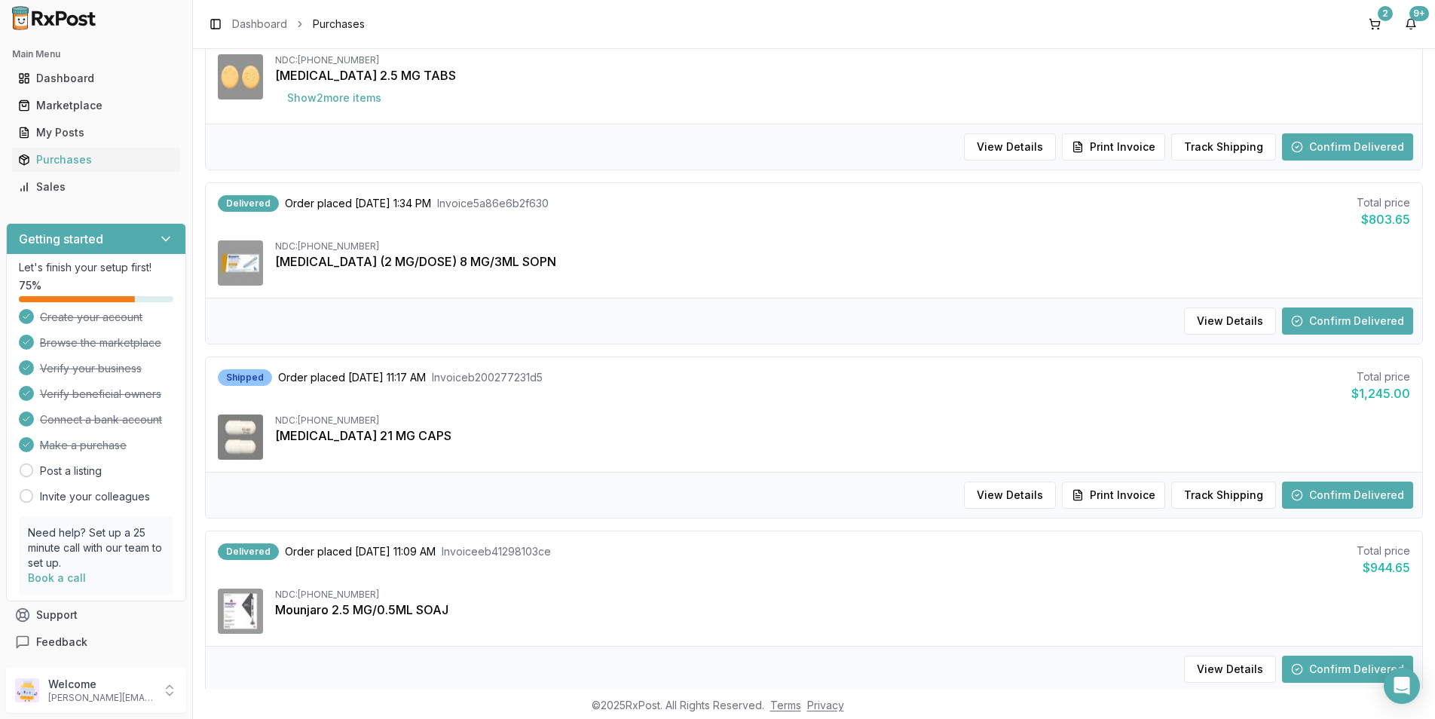
scroll to position [1131, 0]
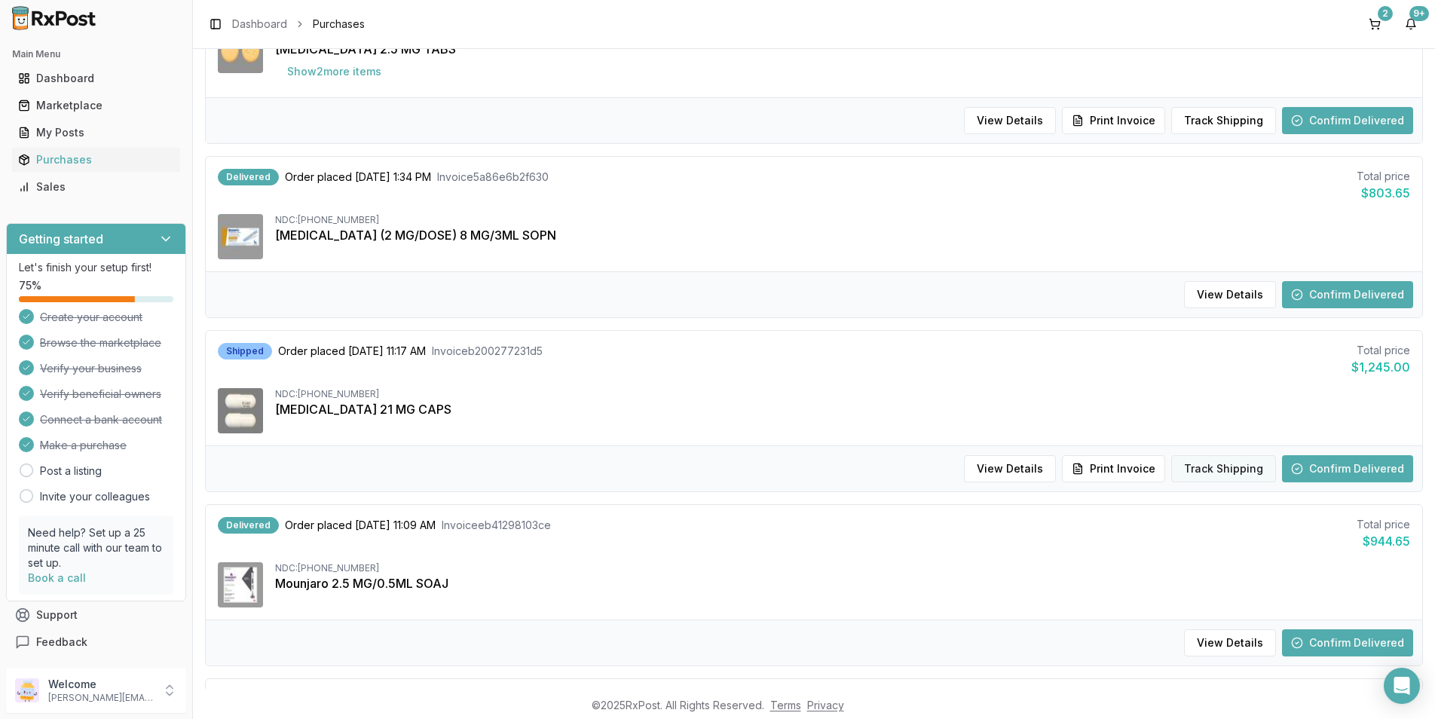
click at [1195, 473] on button "Track Shipping" at bounding box center [1223, 468] width 105 height 27
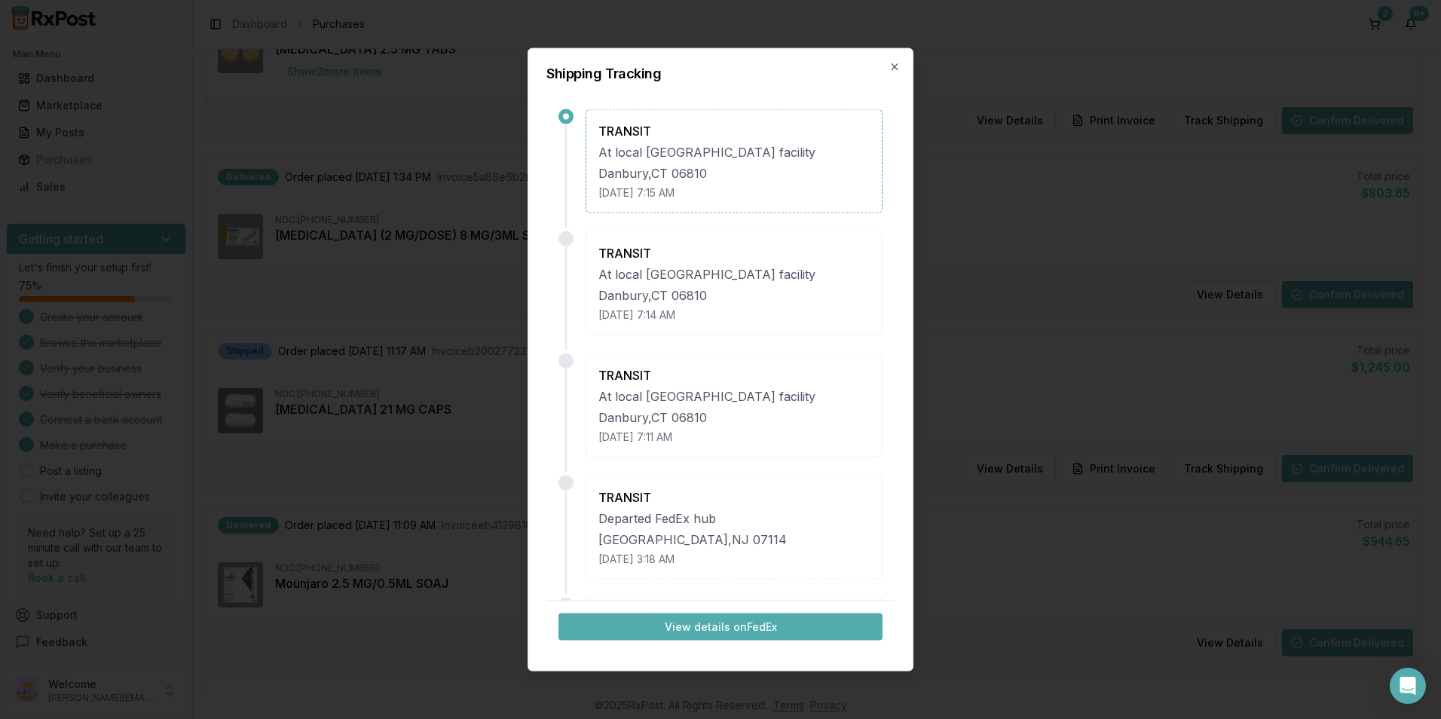
click at [803, 626] on button "View details on FedEx" at bounding box center [720, 626] width 324 height 27
click at [895, 64] on icon "button" at bounding box center [895, 67] width 12 height 12
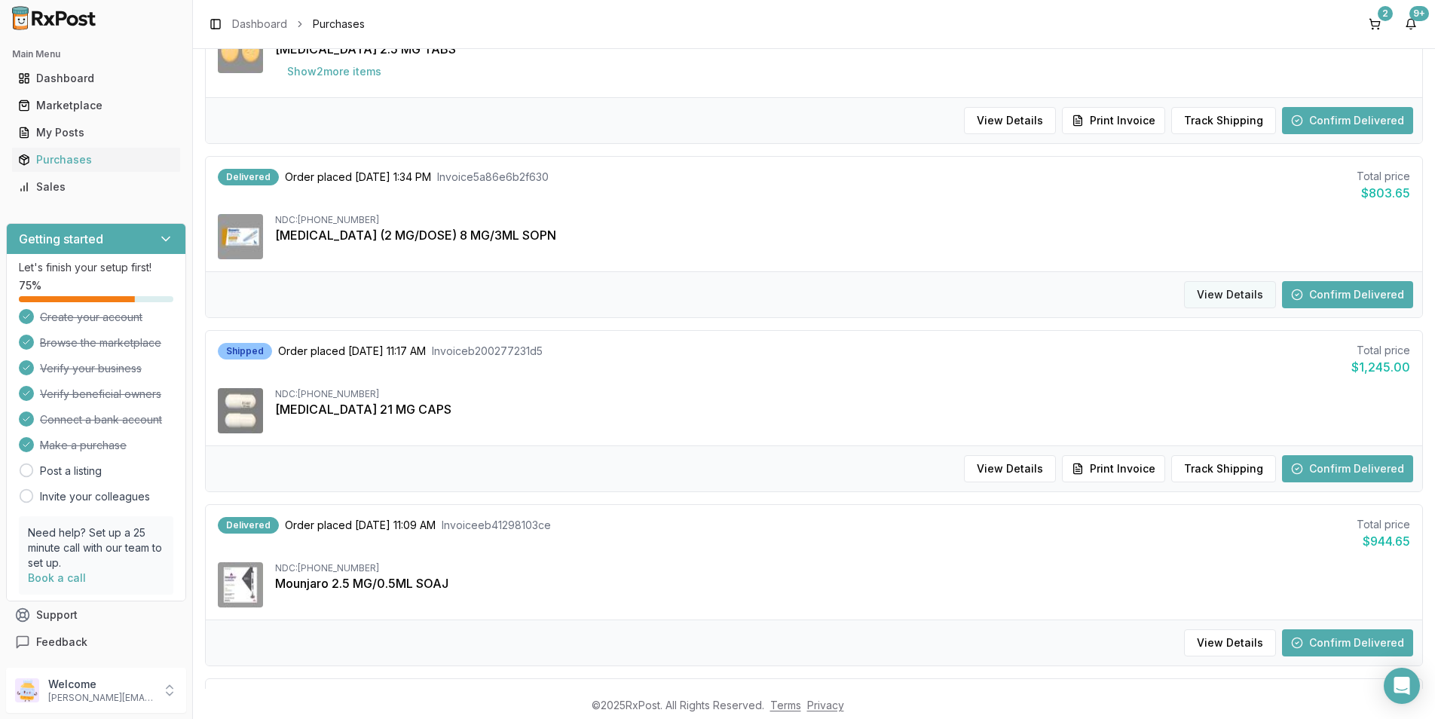
click at [1246, 300] on button "View Details" at bounding box center [1230, 294] width 92 height 27
click at [1236, 286] on button "View Details" at bounding box center [1230, 294] width 92 height 27
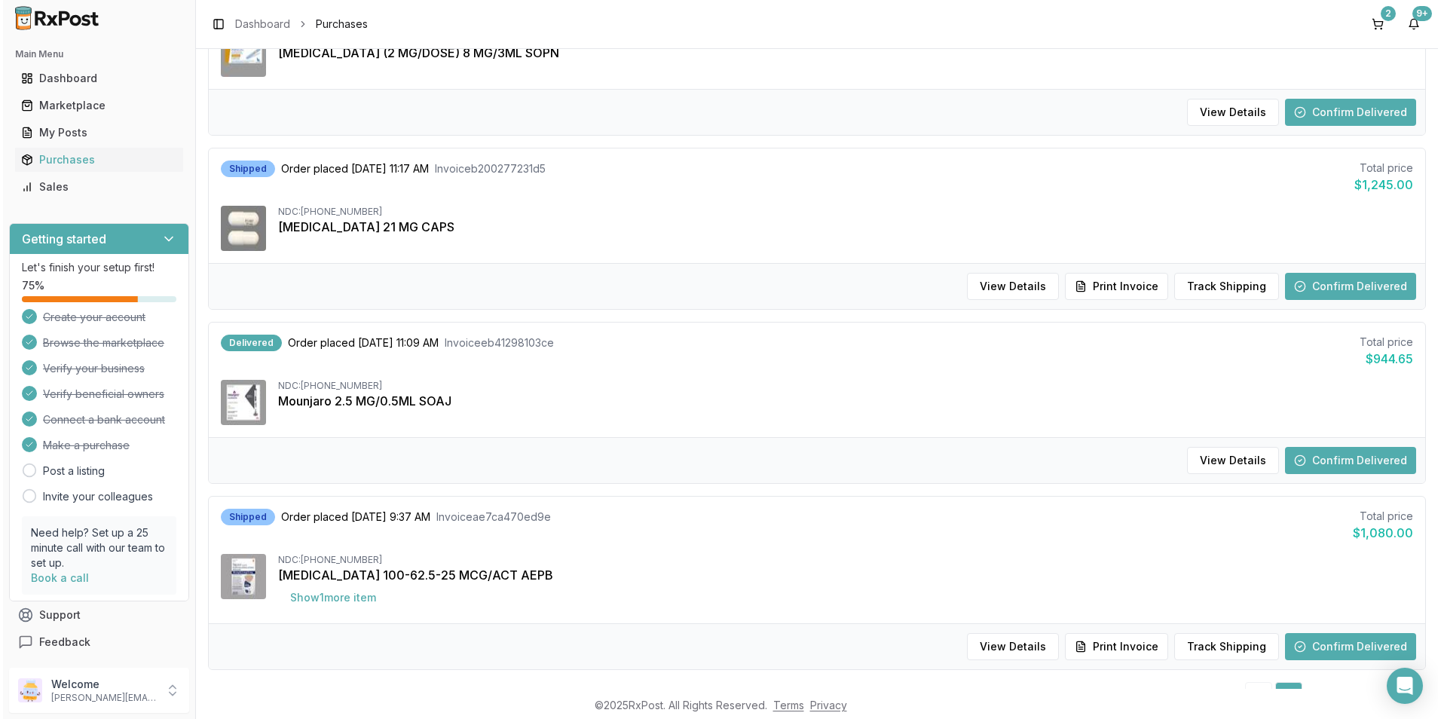
scroll to position [1357, 0]
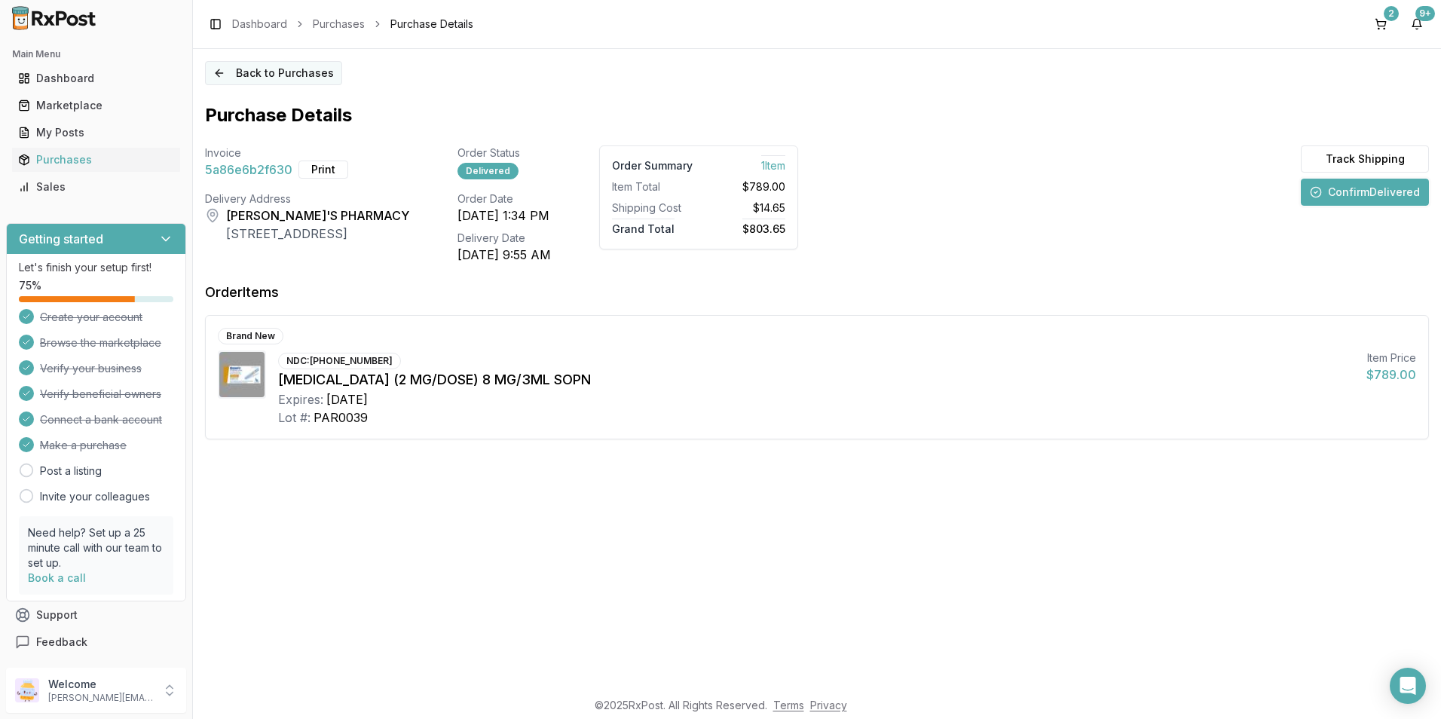
click at [215, 73] on button "Back to Purchases" at bounding box center [273, 73] width 137 height 24
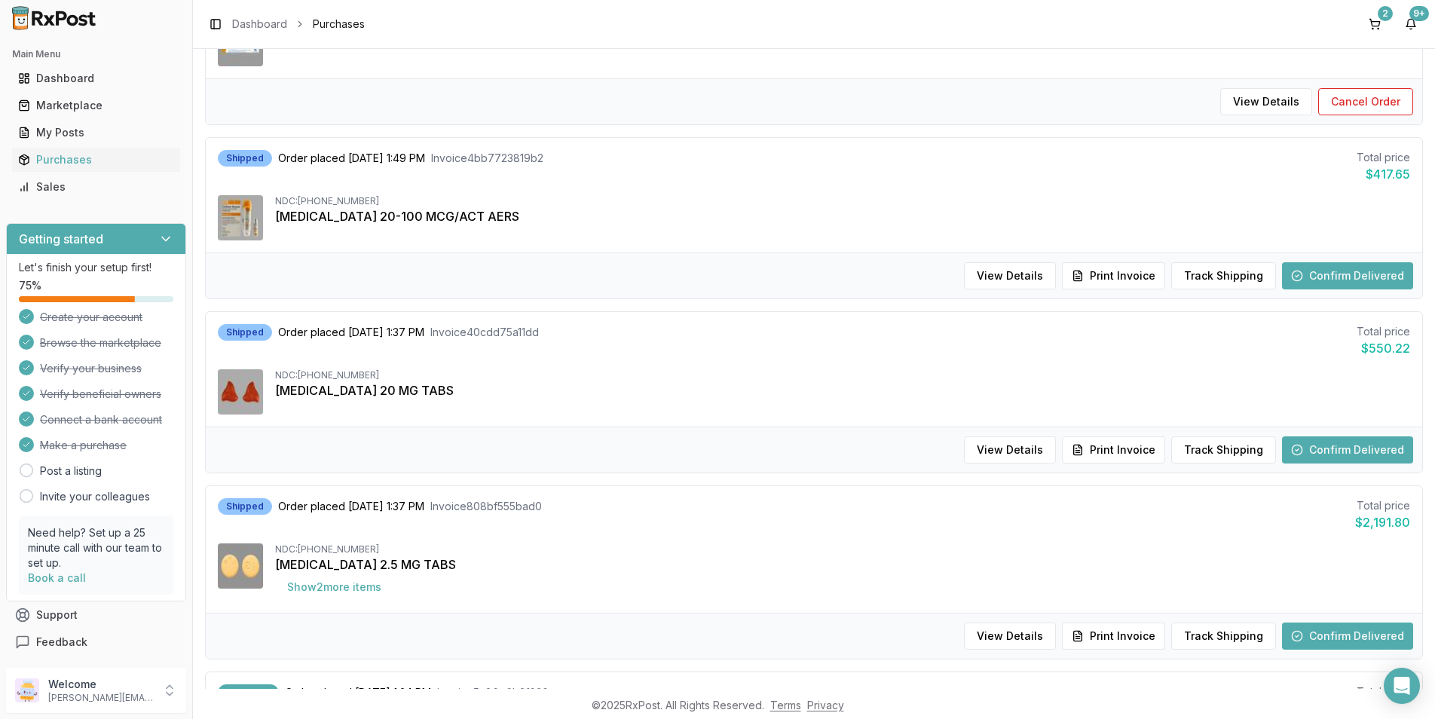
scroll to position [678, 0]
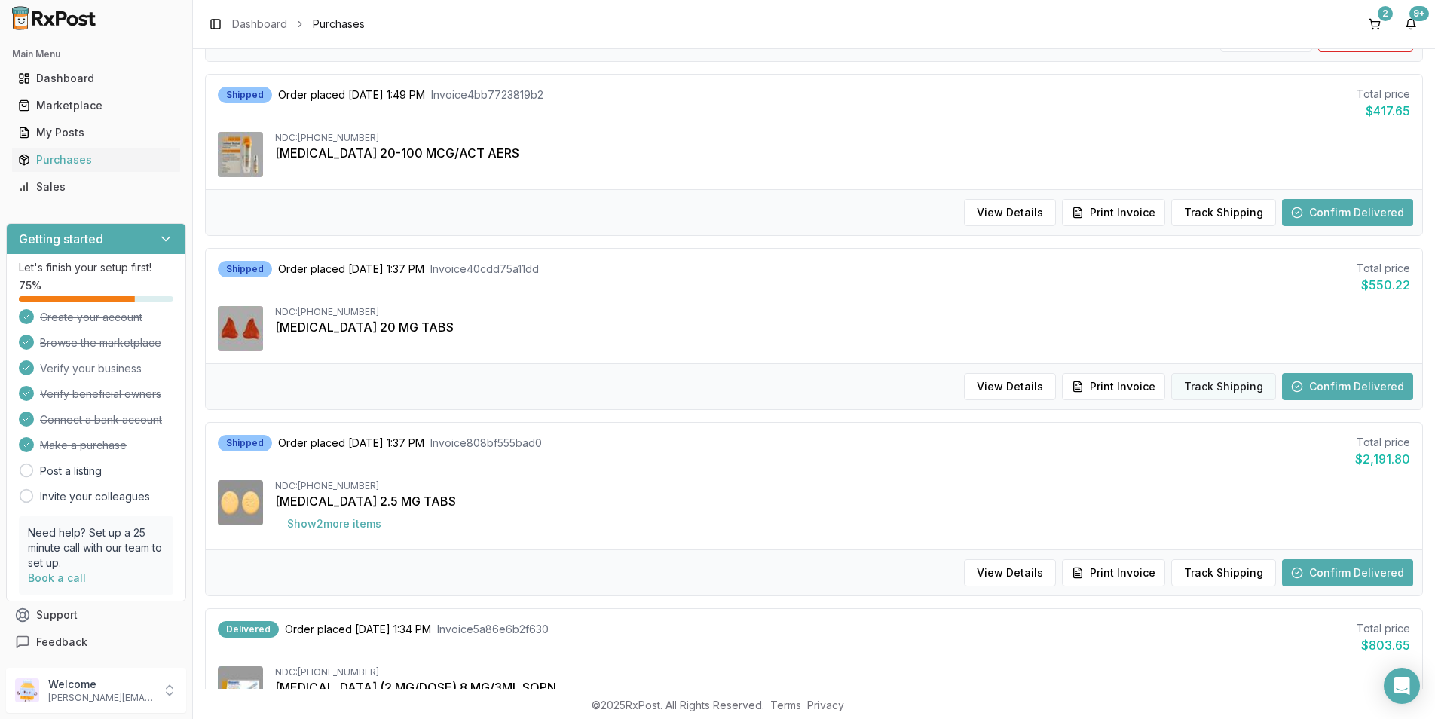
click at [1199, 384] on button "Track Shipping" at bounding box center [1223, 386] width 105 height 27
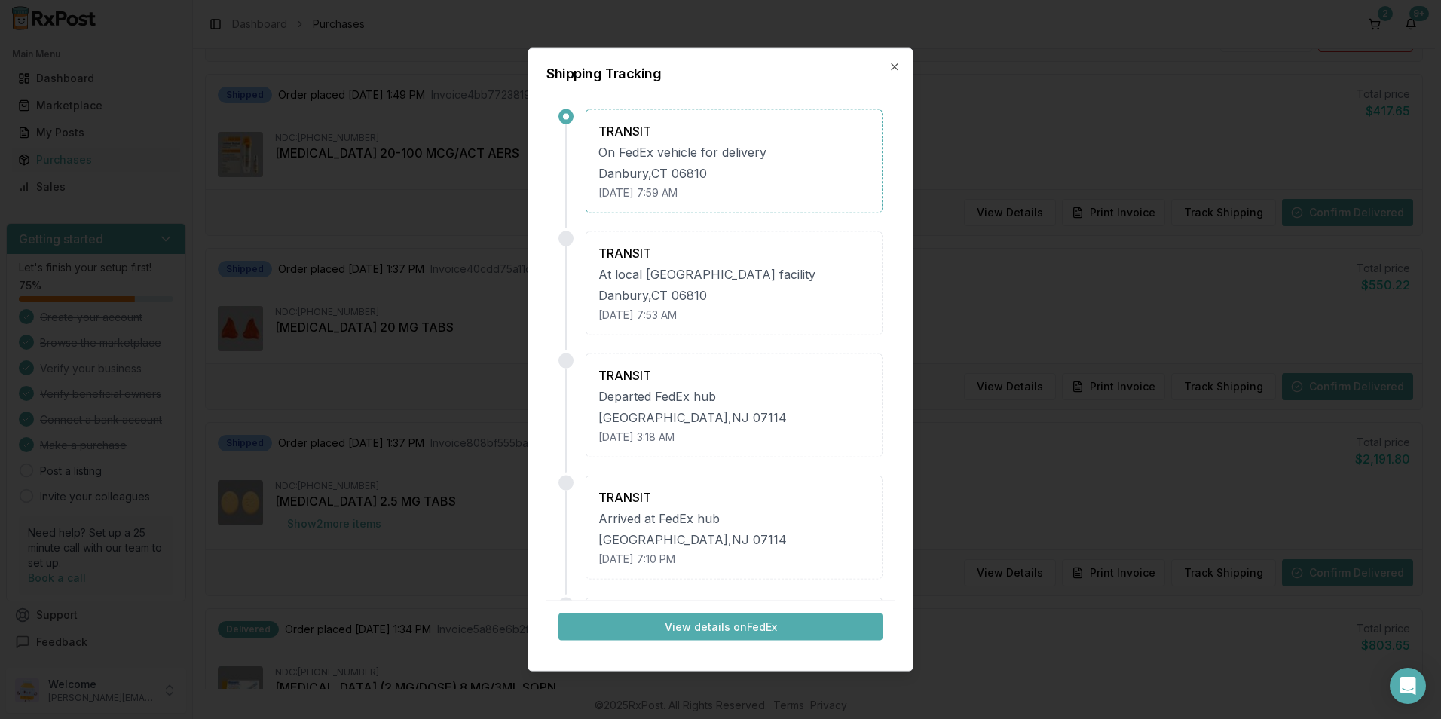
click at [799, 623] on button "View details on FedEx" at bounding box center [720, 626] width 324 height 27
click at [896, 64] on icon "button" at bounding box center [895, 67] width 12 height 12
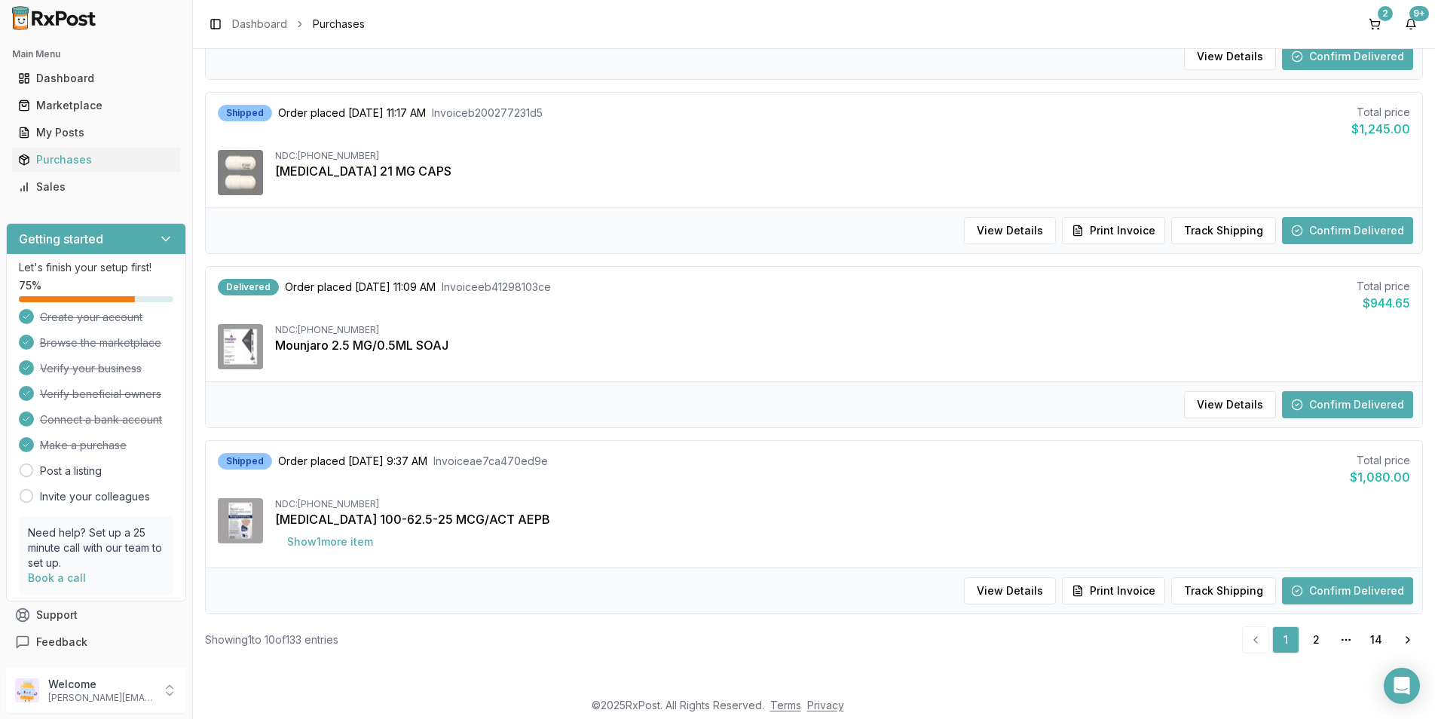
scroll to position [1369, 0]
click at [1214, 585] on button "Track Shipping" at bounding box center [1223, 590] width 105 height 27
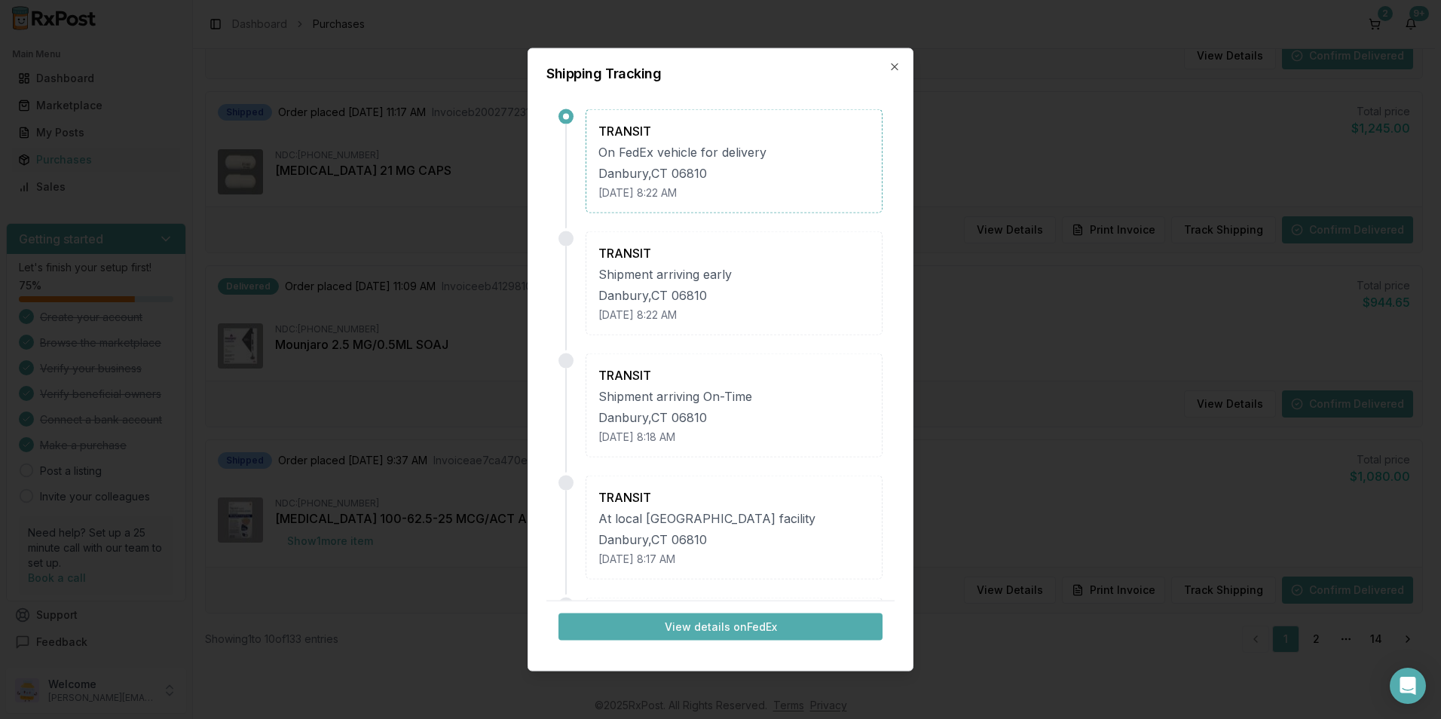
click at [711, 623] on button "View details on FedEx" at bounding box center [720, 626] width 324 height 27
click at [892, 63] on icon "button" at bounding box center [895, 67] width 12 height 12
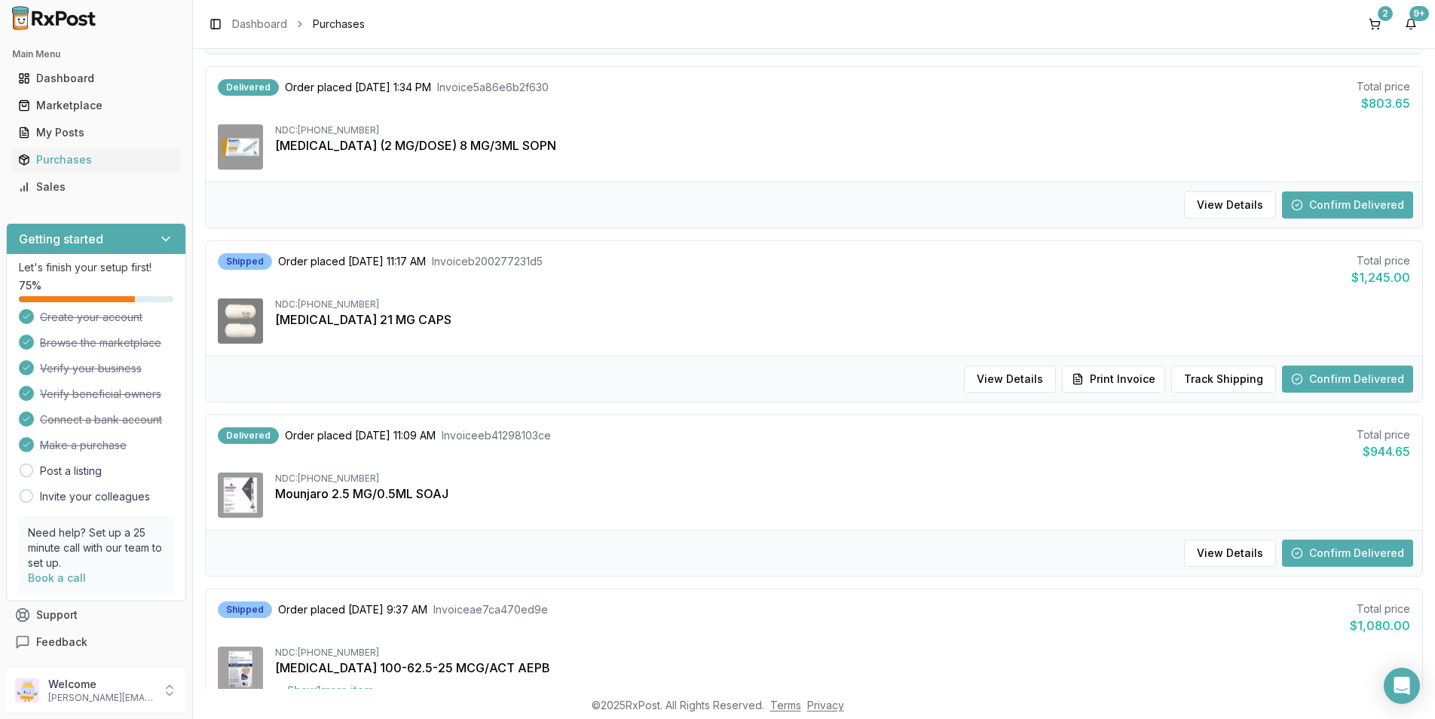
scroll to position [1219, 0]
click at [1216, 382] on button "Track Shipping" at bounding box center [1223, 380] width 105 height 27
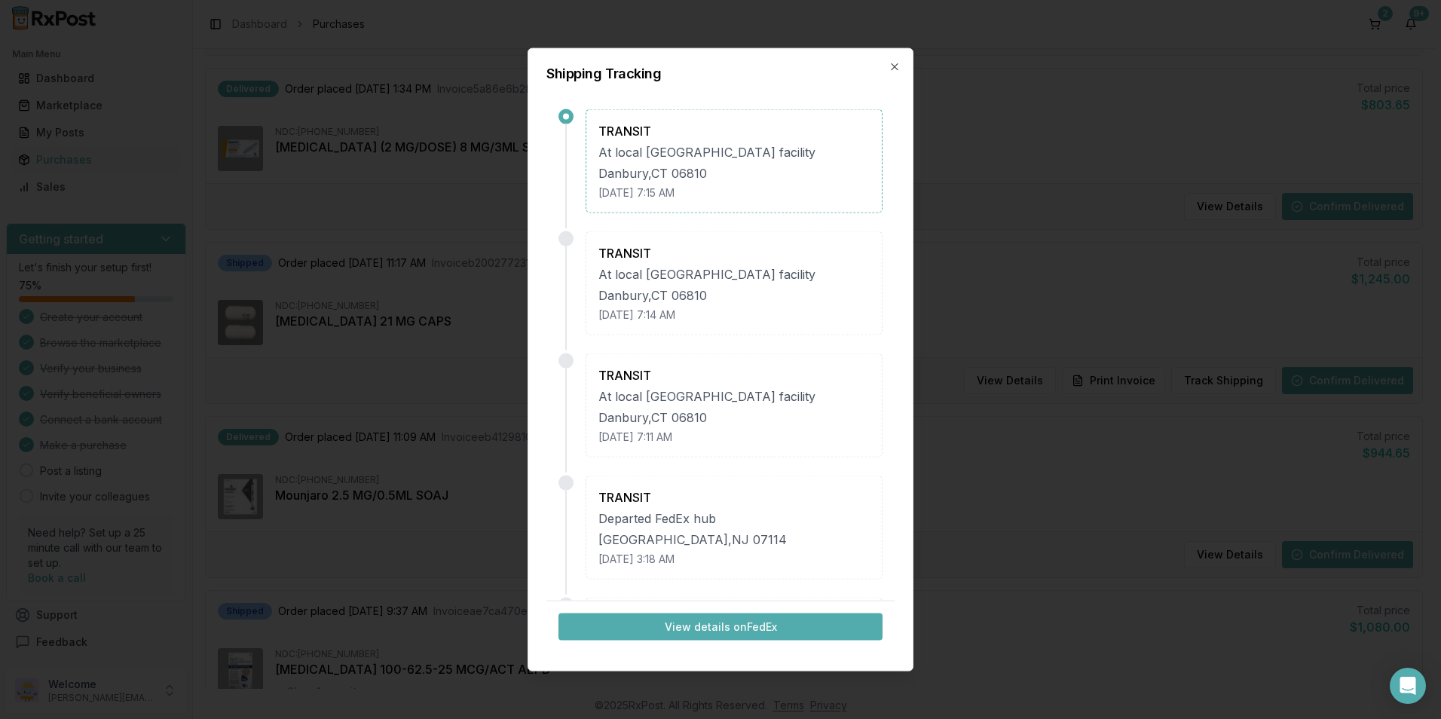
click at [727, 621] on button "View details on FedEx" at bounding box center [720, 626] width 324 height 27
click at [892, 64] on icon "button" at bounding box center [895, 67] width 6 height 6
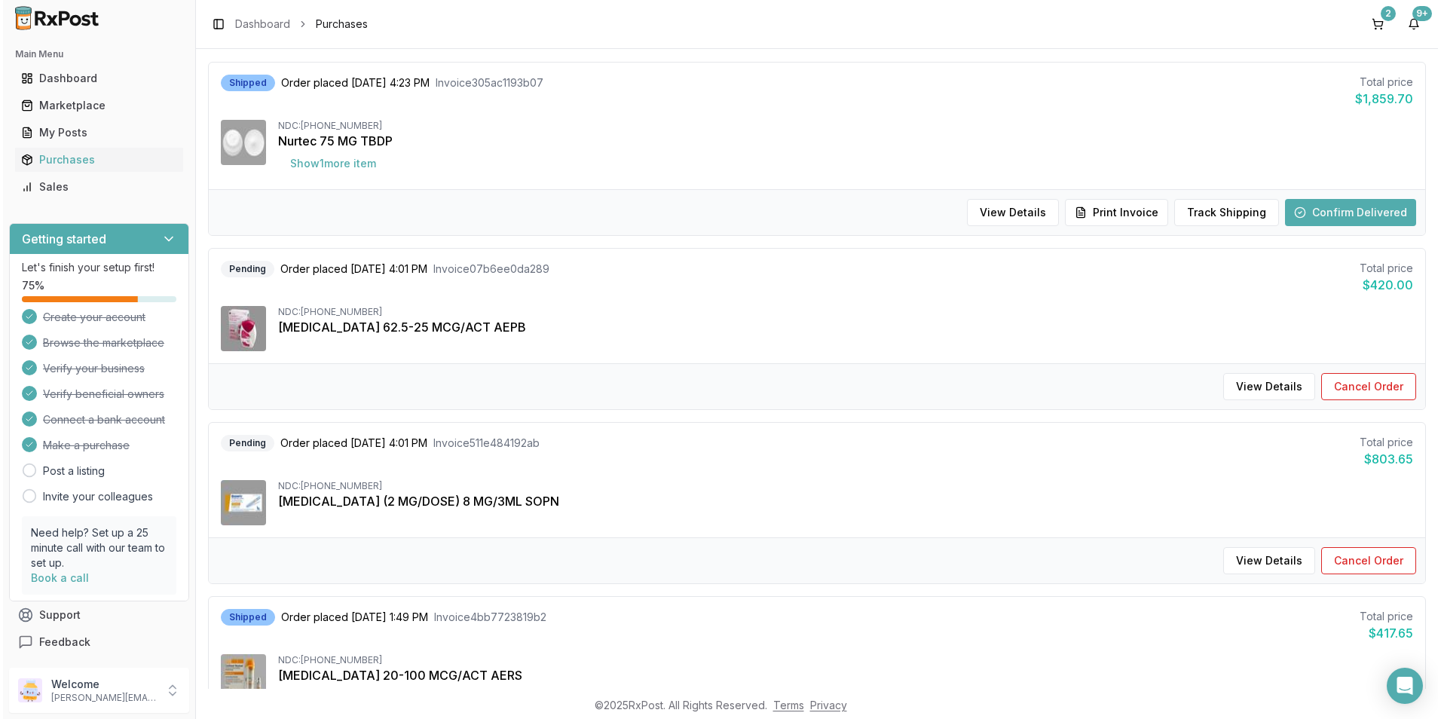
scroll to position [0, 0]
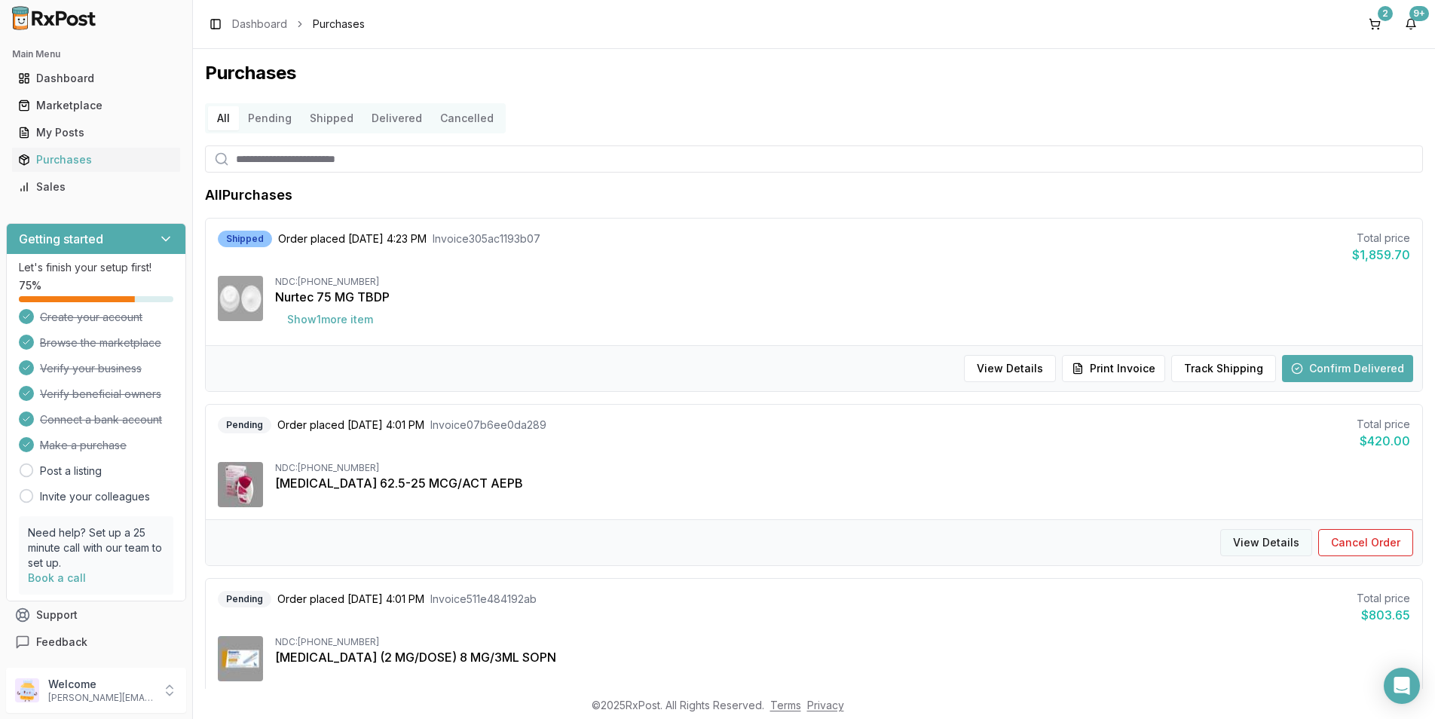
click at [1256, 542] on button "View Details" at bounding box center [1266, 542] width 92 height 27
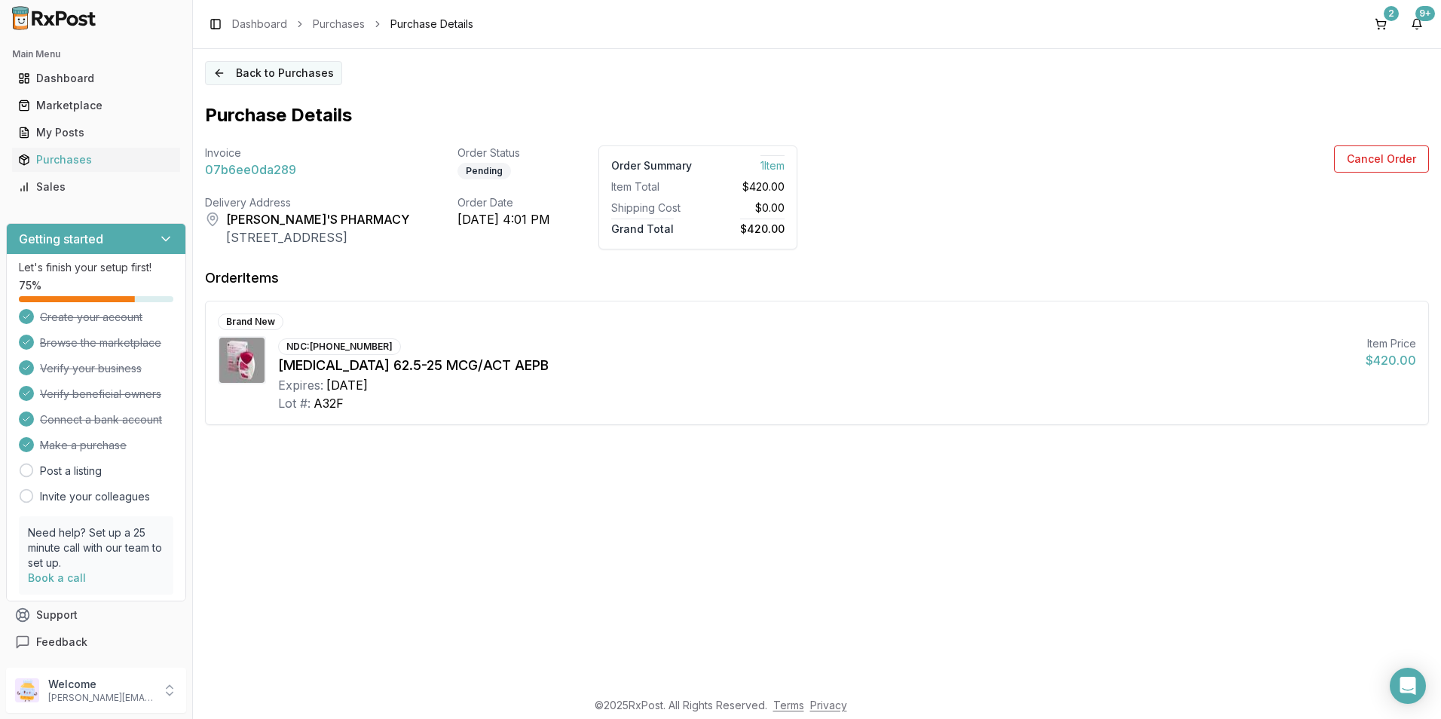
click at [238, 74] on button "Back to Purchases" at bounding box center [273, 73] width 137 height 24
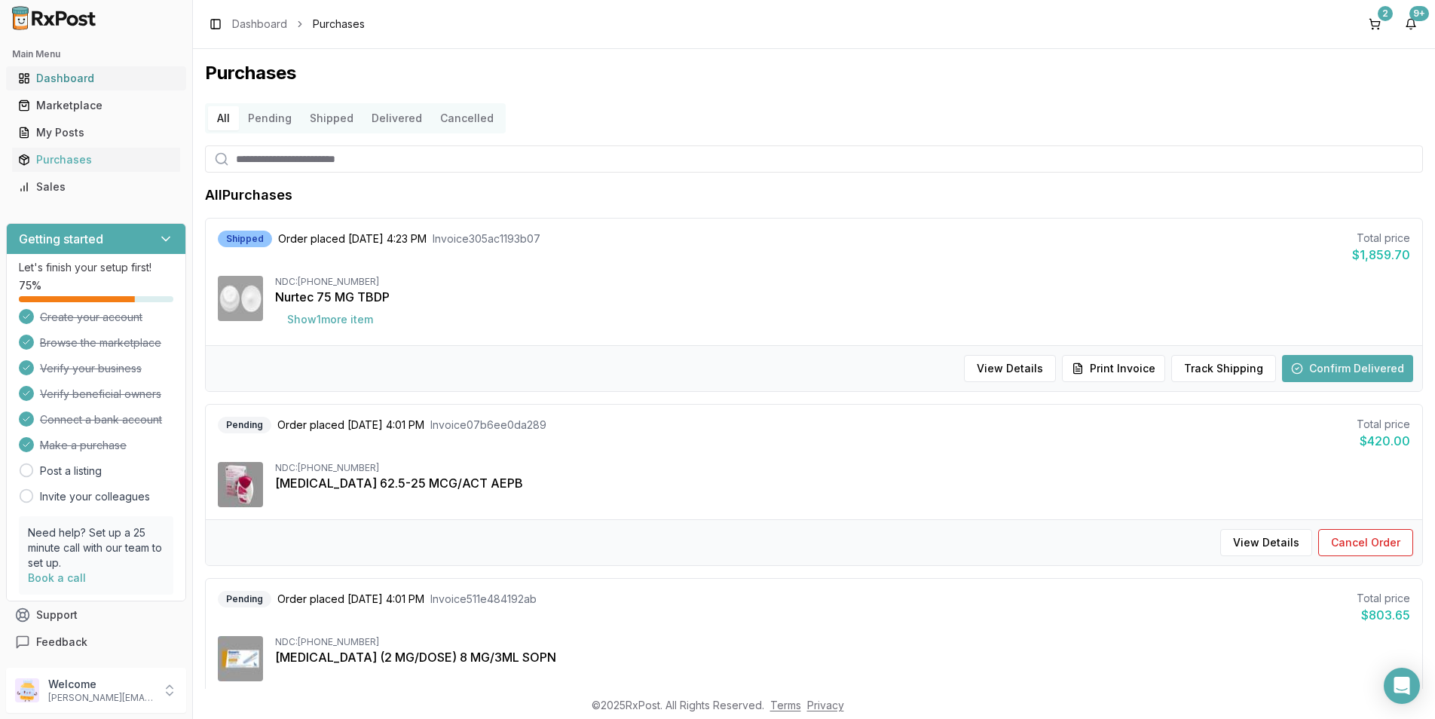
click at [88, 76] on div "Dashboard" at bounding box center [96, 78] width 156 height 15
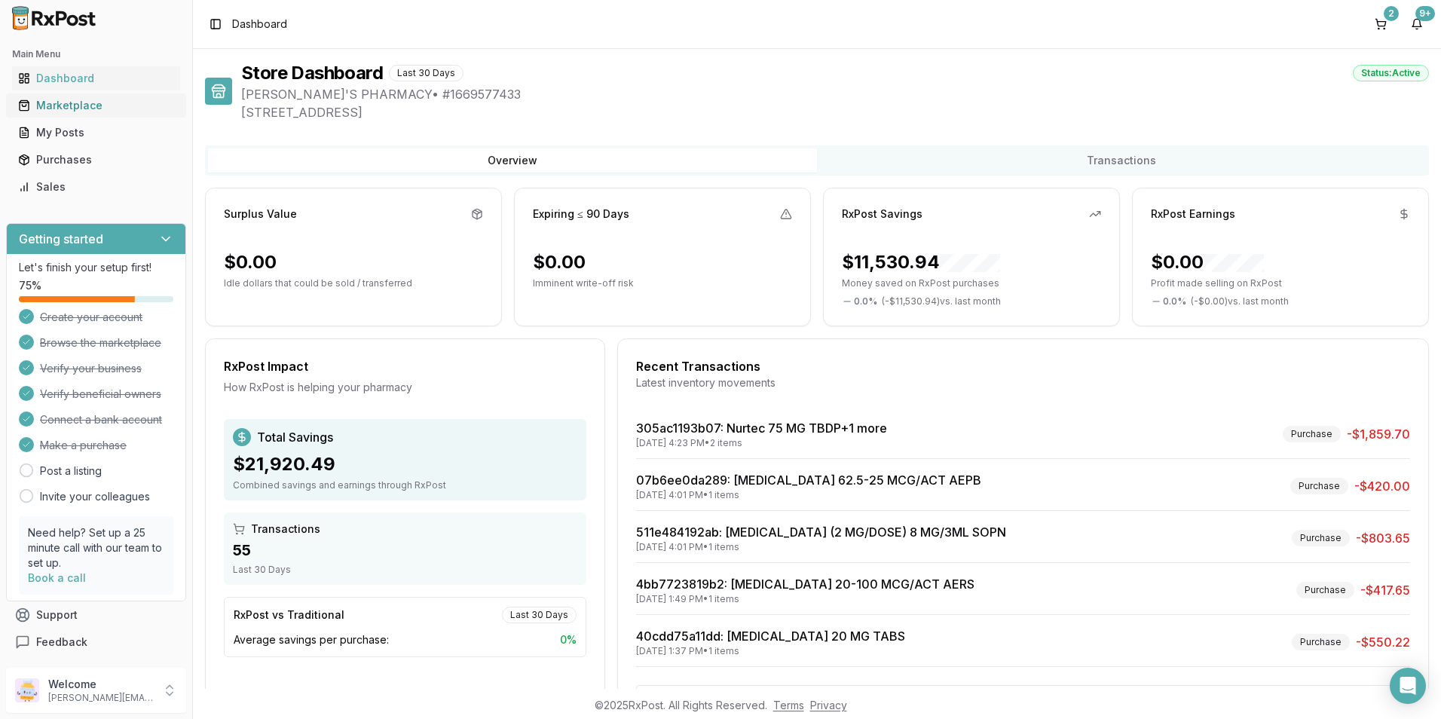
click at [62, 96] on link "Marketplace" at bounding box center [96, 105] width 168 height 27
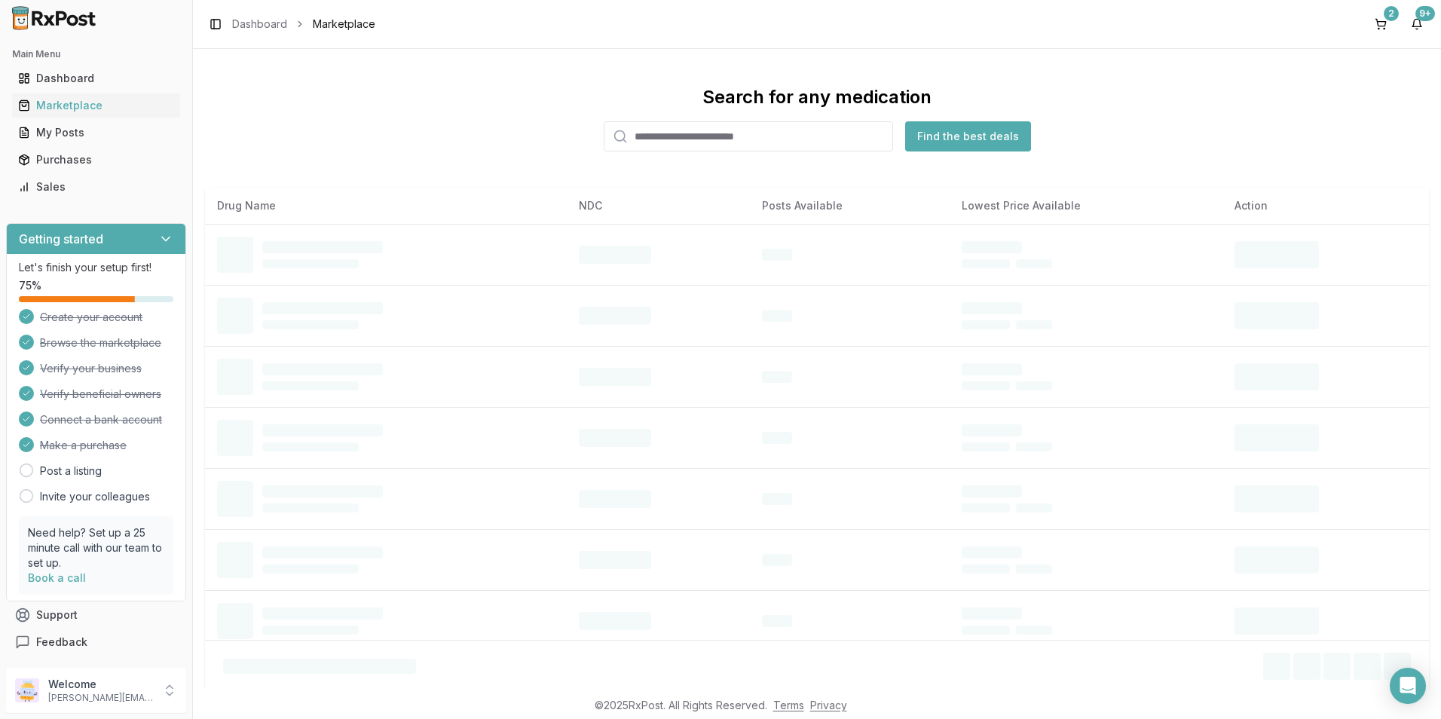
click at [634, 135] on input "search" at bounding box center [748, 136] width 289 height 30
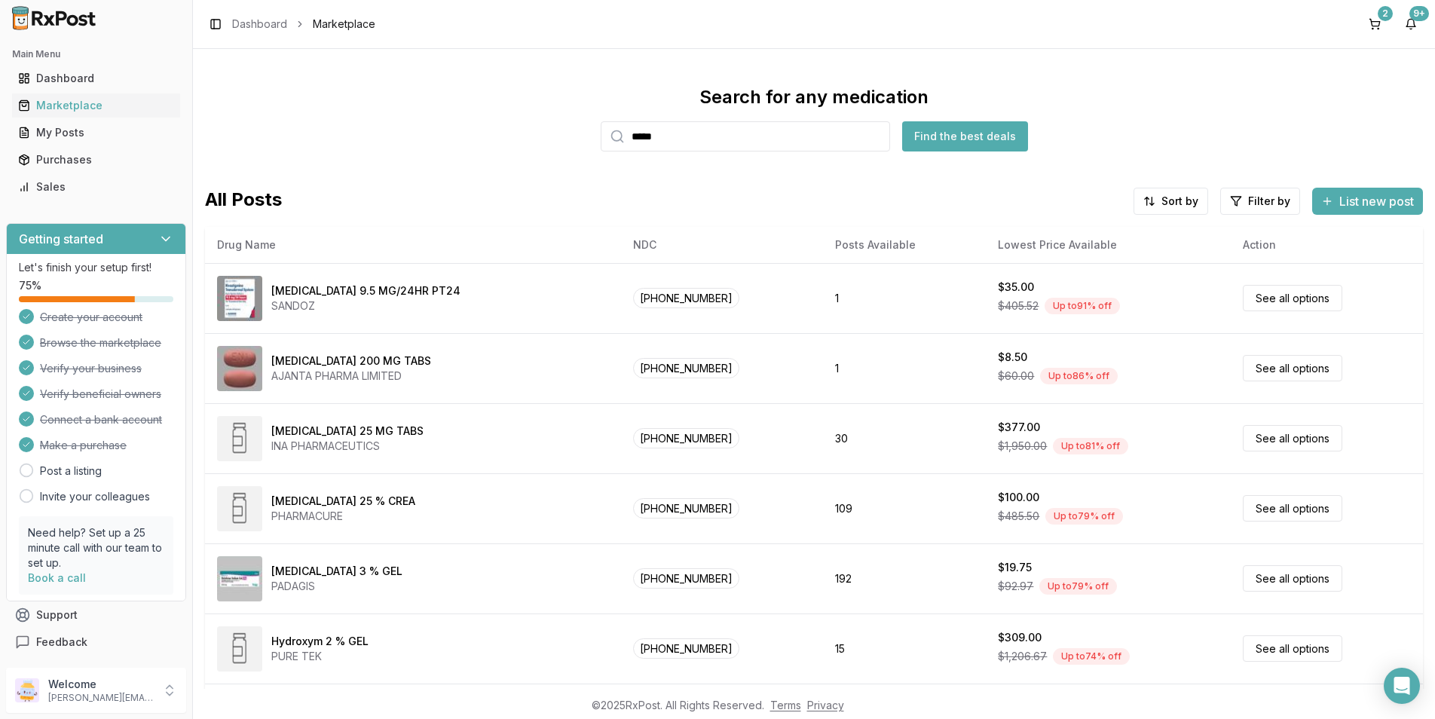
type input "*****"
